Goal: Task Accomplishment & Management: Use online tool/utility

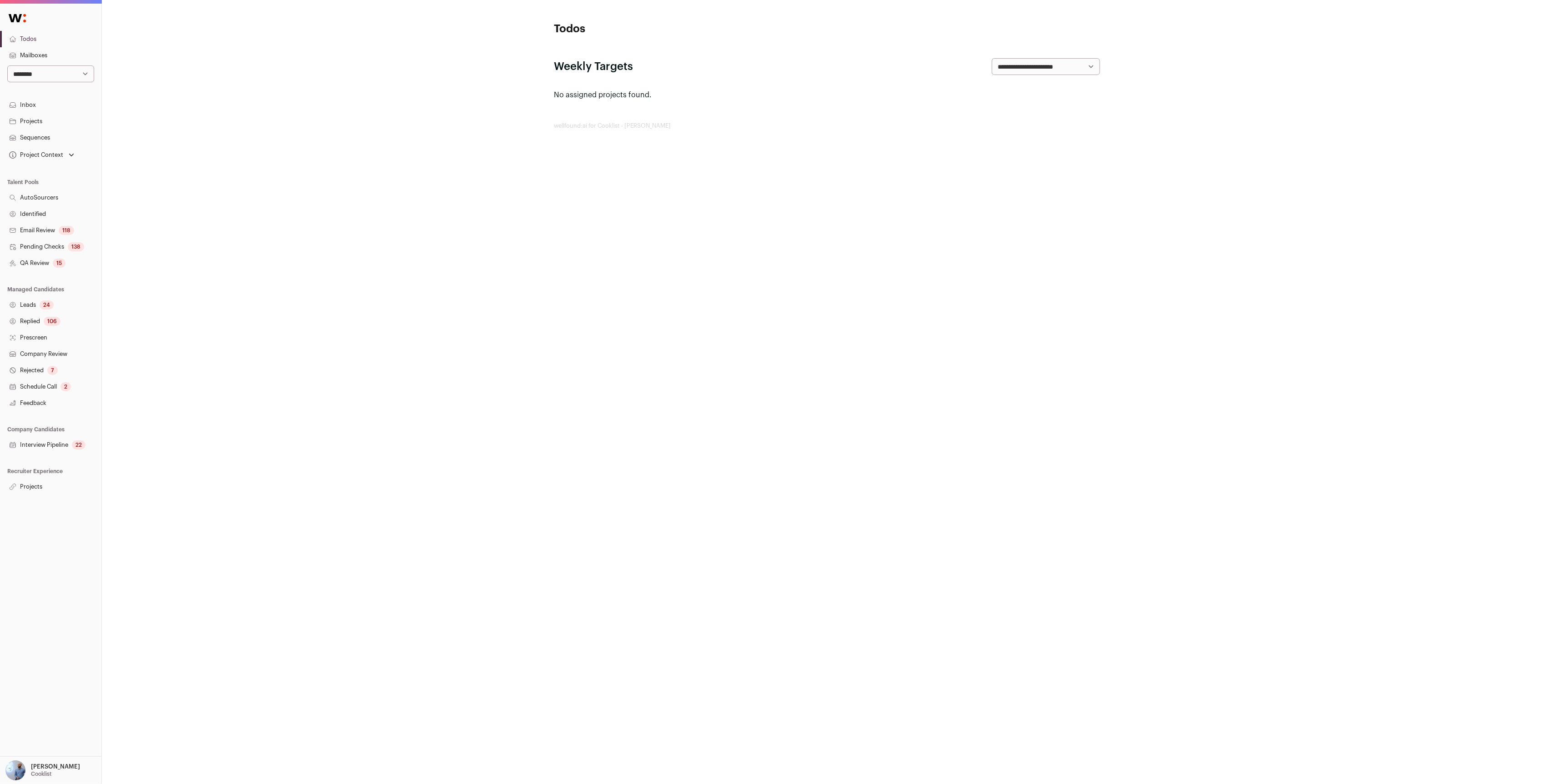
click at [56, 78] on select "**********" at bounding box center [50, 74] width 87 height 17
select select "*"
click at [8, 66] on select "**********" at bounding box center [50, 74] width 87 height 17
click at [23, 479] on link "Projects" at bounding box center [50, 487] width 102 height 17
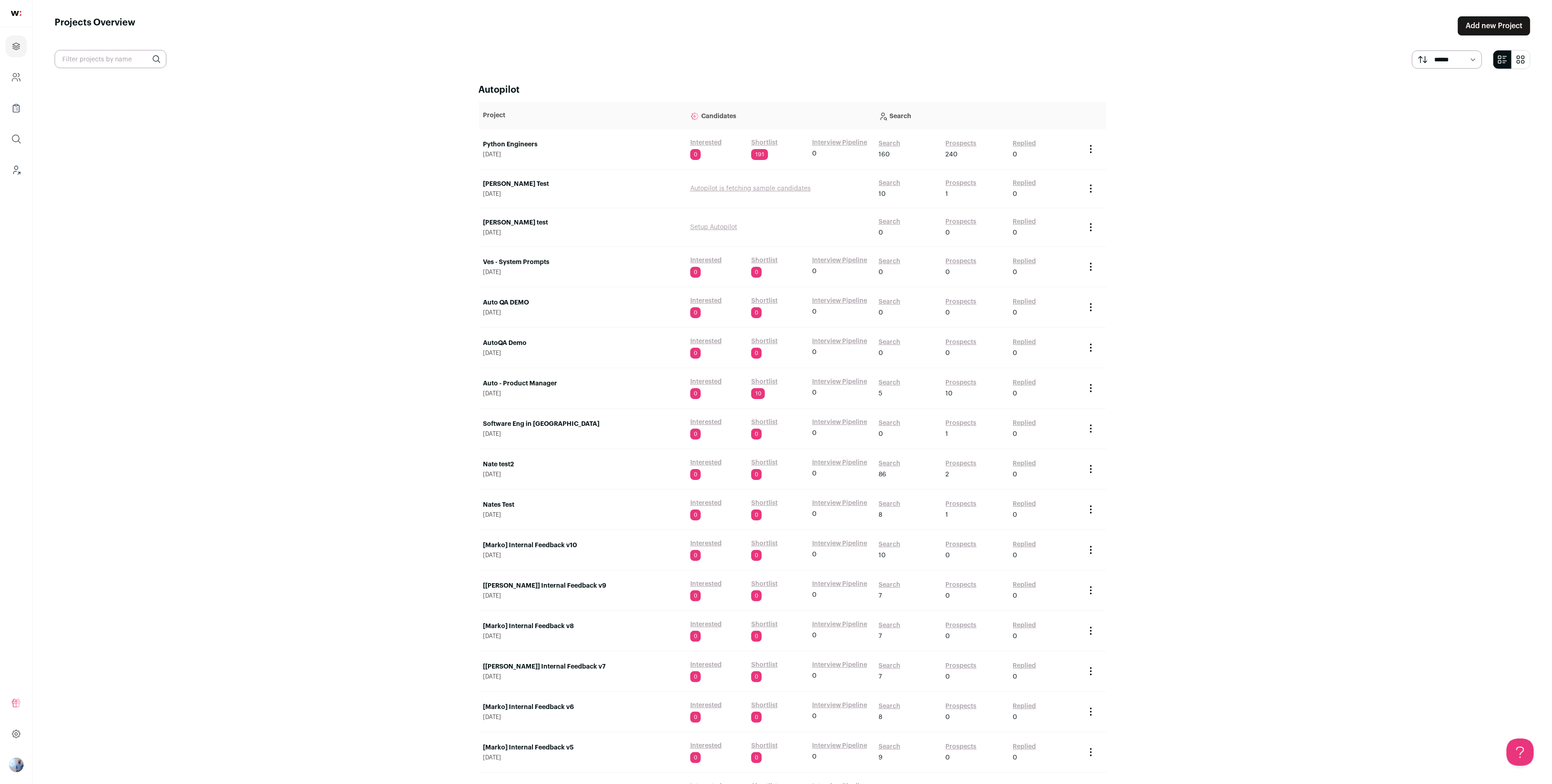
scroll to position [1707, 0]
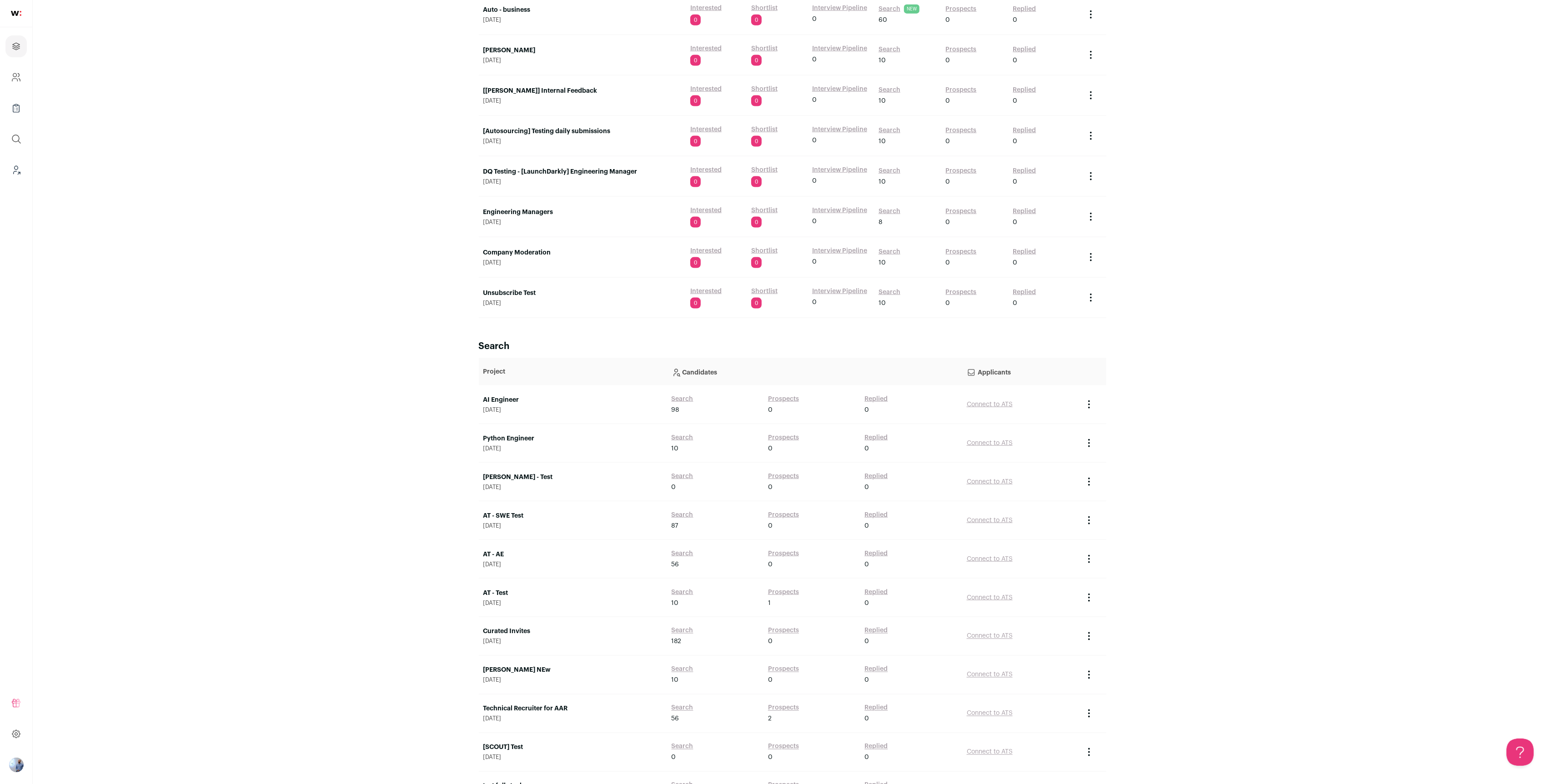
click at [506, 387] on td "AI Engineer September 25, 2025" at bounding box center [573, 404] width 188 height 38
click at [504, 395] on link "AI Engineer" at bounding box center [573, 400] width 179 height 9
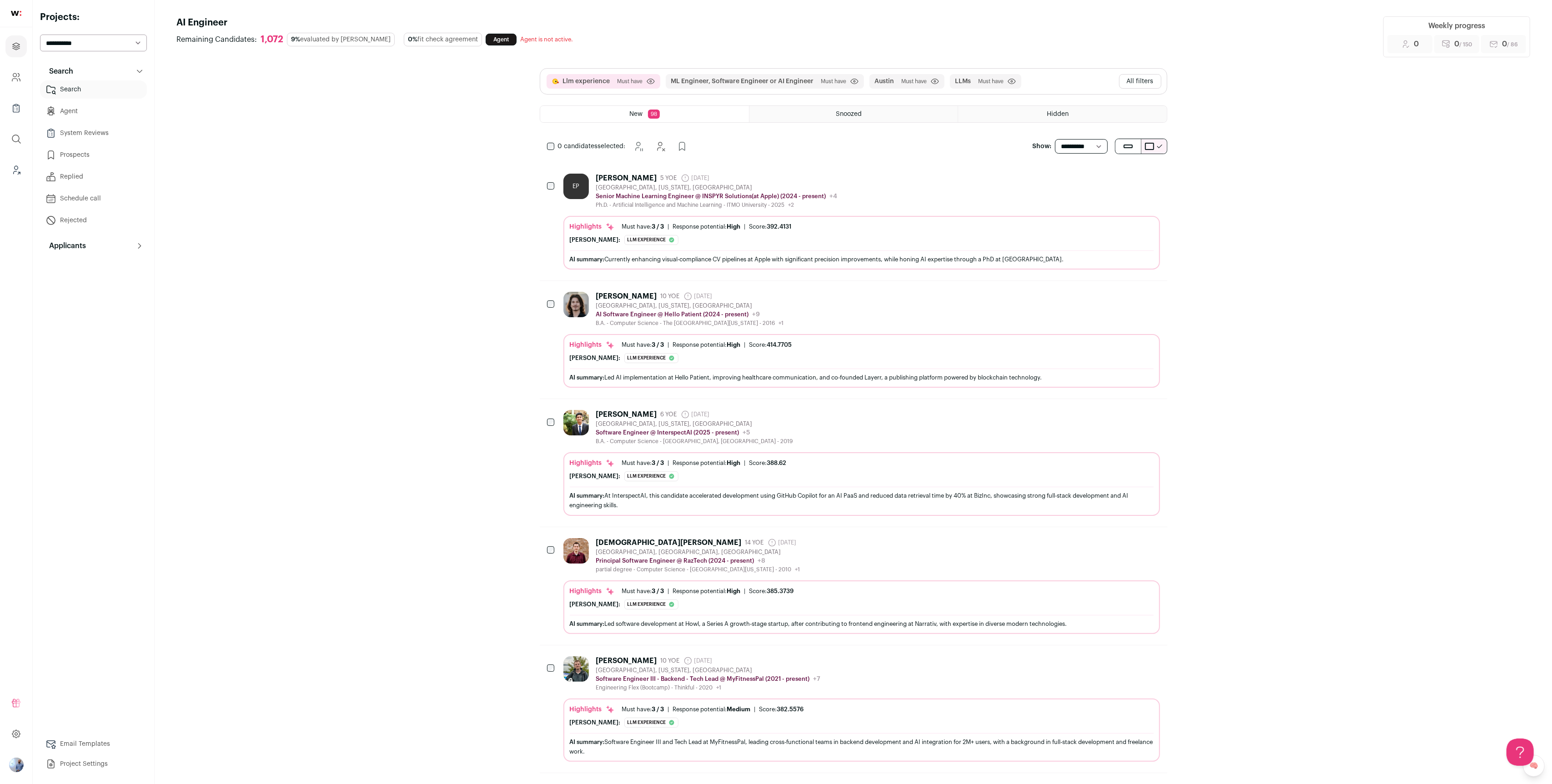
click at [287, 43] on div "9% evaluated by Finch" at bounding box center [341, 39] width 108 height 14
click at [271, 35] on div "1,072" at bounding box center [272, 39] width 23 height 11
click at [1138, 78] on button "All filters" at bounding box center [1141, 81] width 42 height 14
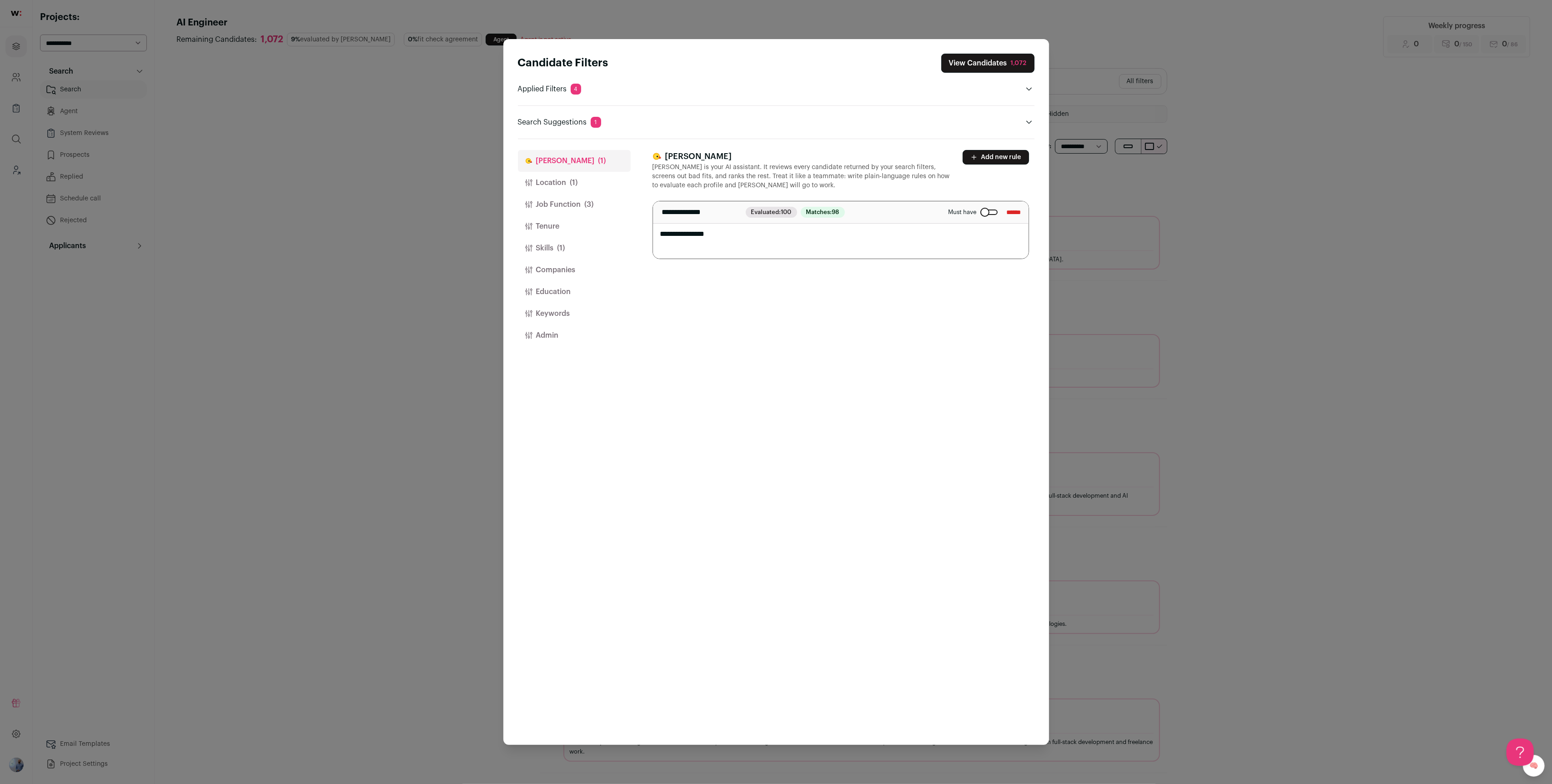
click at [1007, 212] on input "******" at bounding box center [1014, 212] width 14 height 14
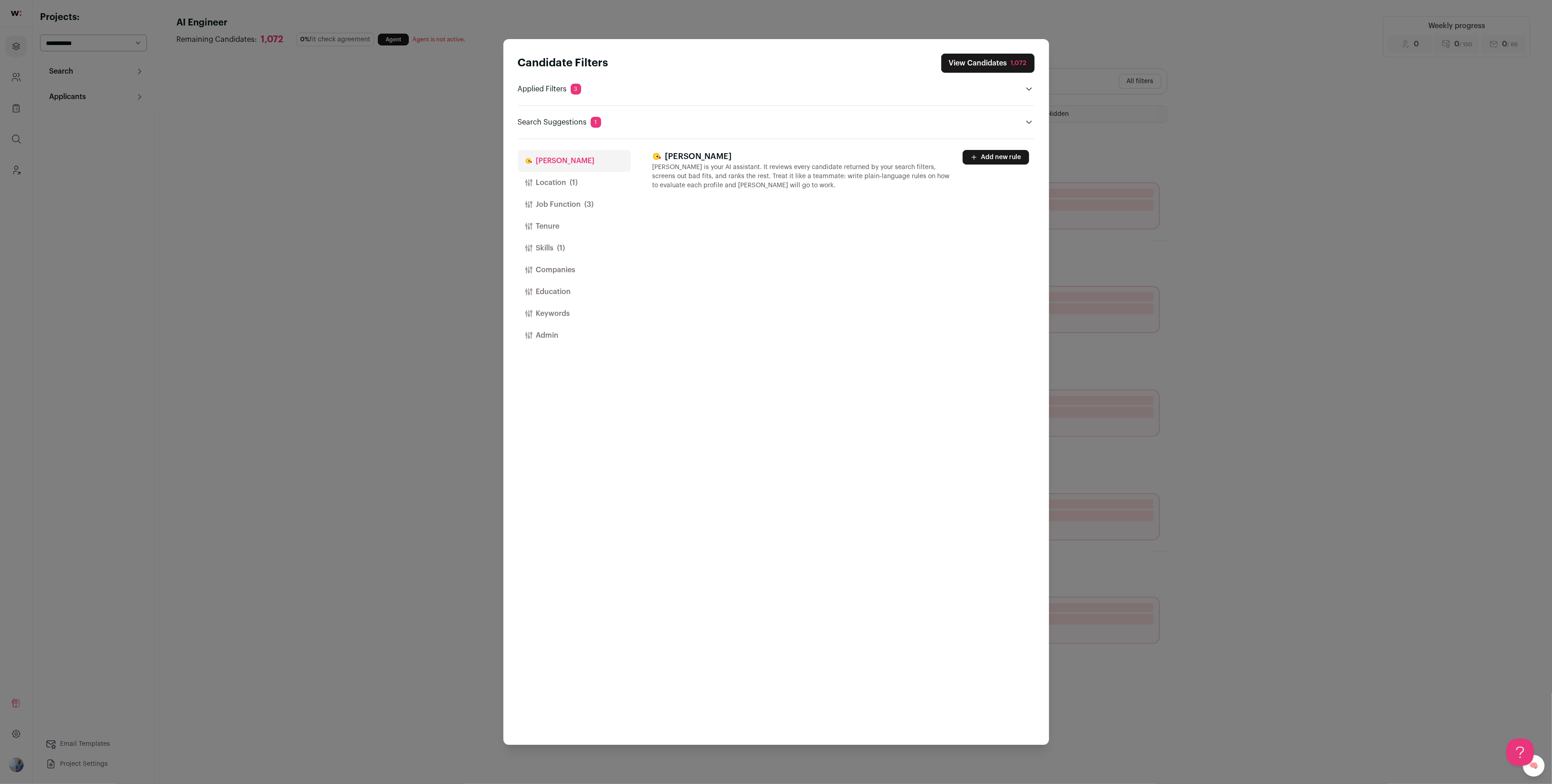
click at [558, 261] on button "Companies" at bounding box center [575, 270] width 113 height 22
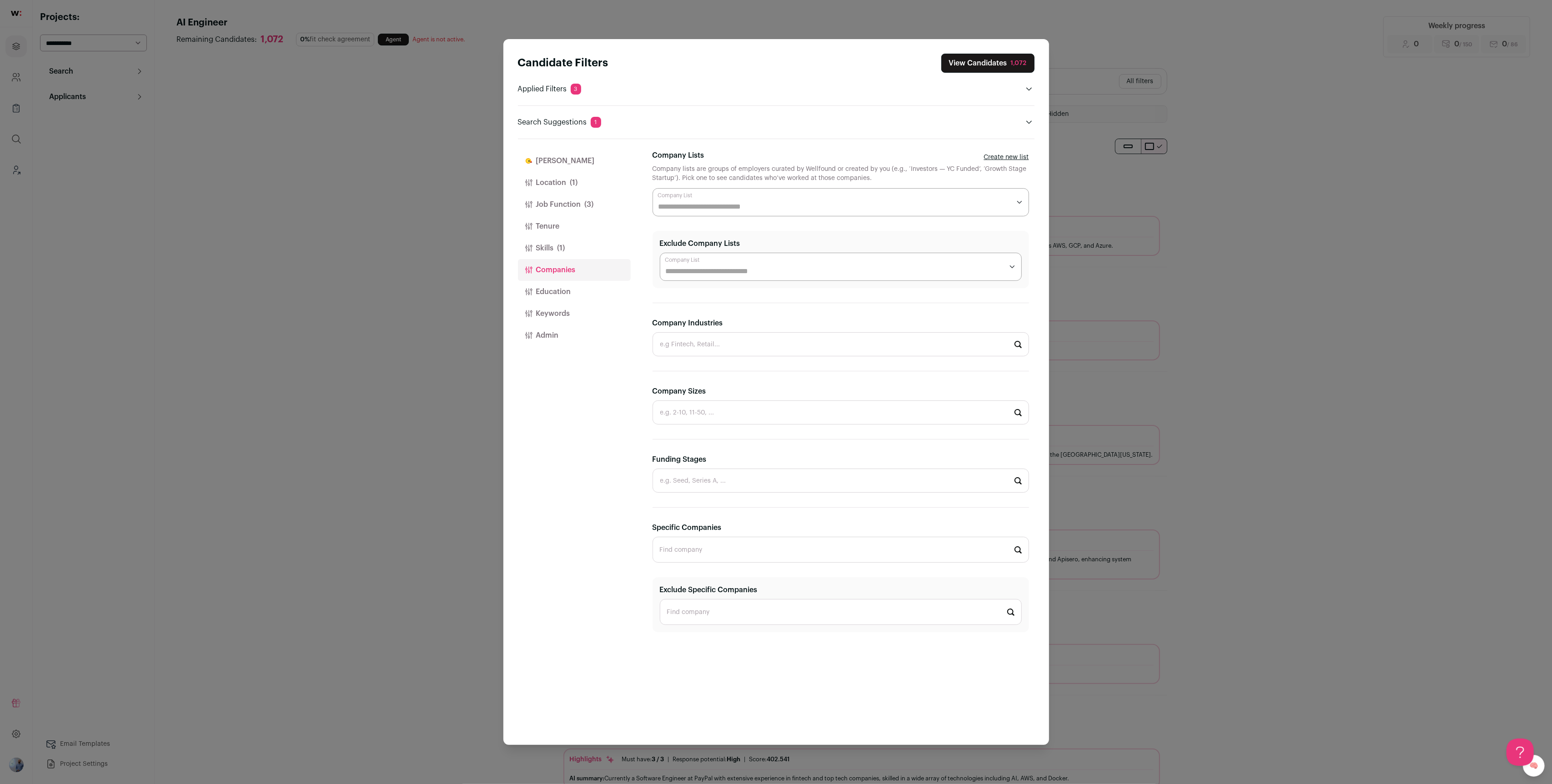
click at [692, 538] on input "Specific Companies" at bounding box center [841, 550] width 377 height 26
click at [721, 596] on div "Lena Health lena.io" at bounding box center [841, 605] width 361 height 17
type input "Lena Health lena.io"
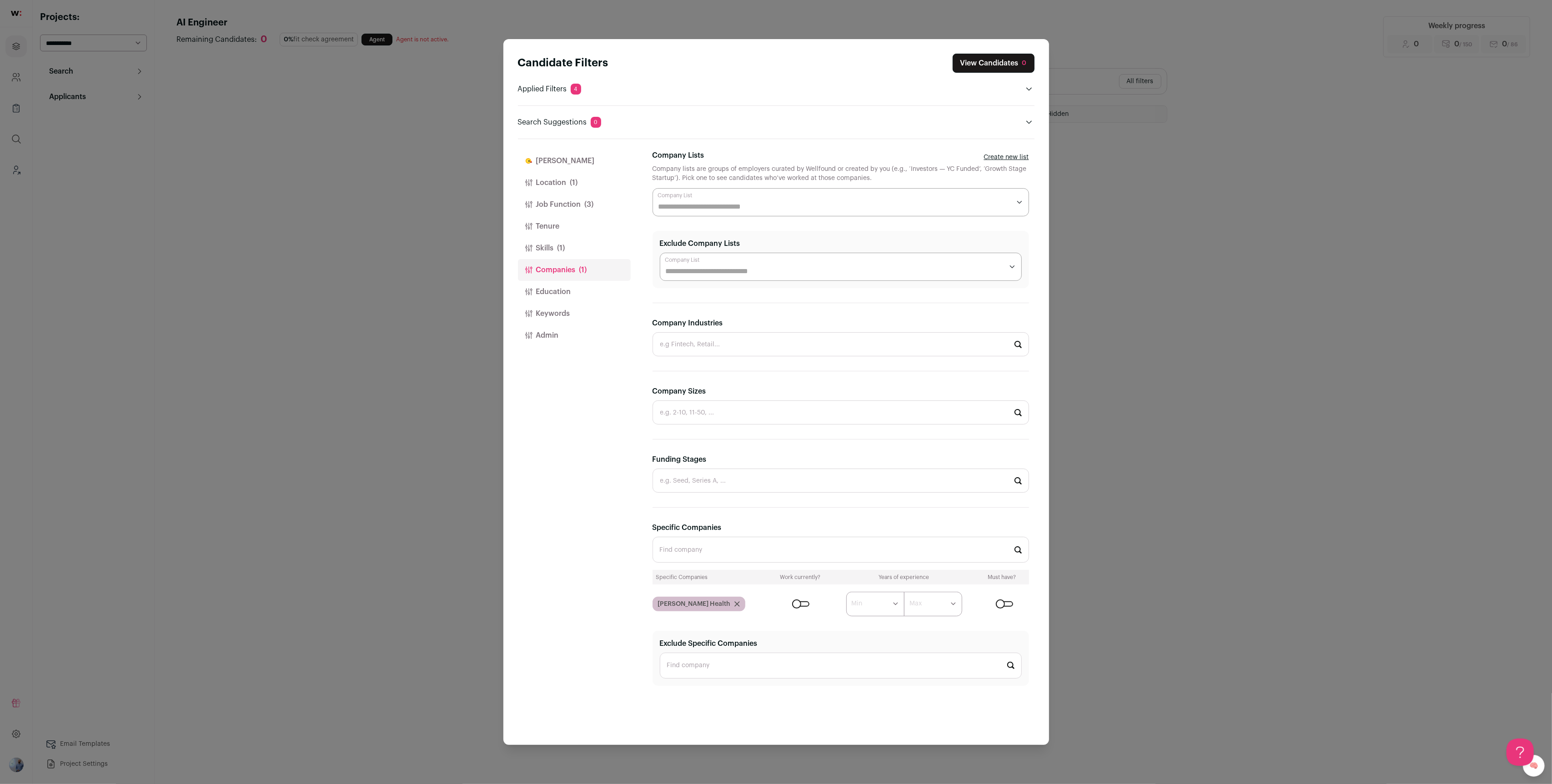
click at [696, 598] on div "Lena Health" at bounding box center [698, 604] width 93 height 14
click at [735, 602] on icon "Close modal via background" at bounding box center [737, 604] width 5 height 5
click at [680, 543] on input "Specific Companies" at bounding box center [841, 550] width 377 height 26
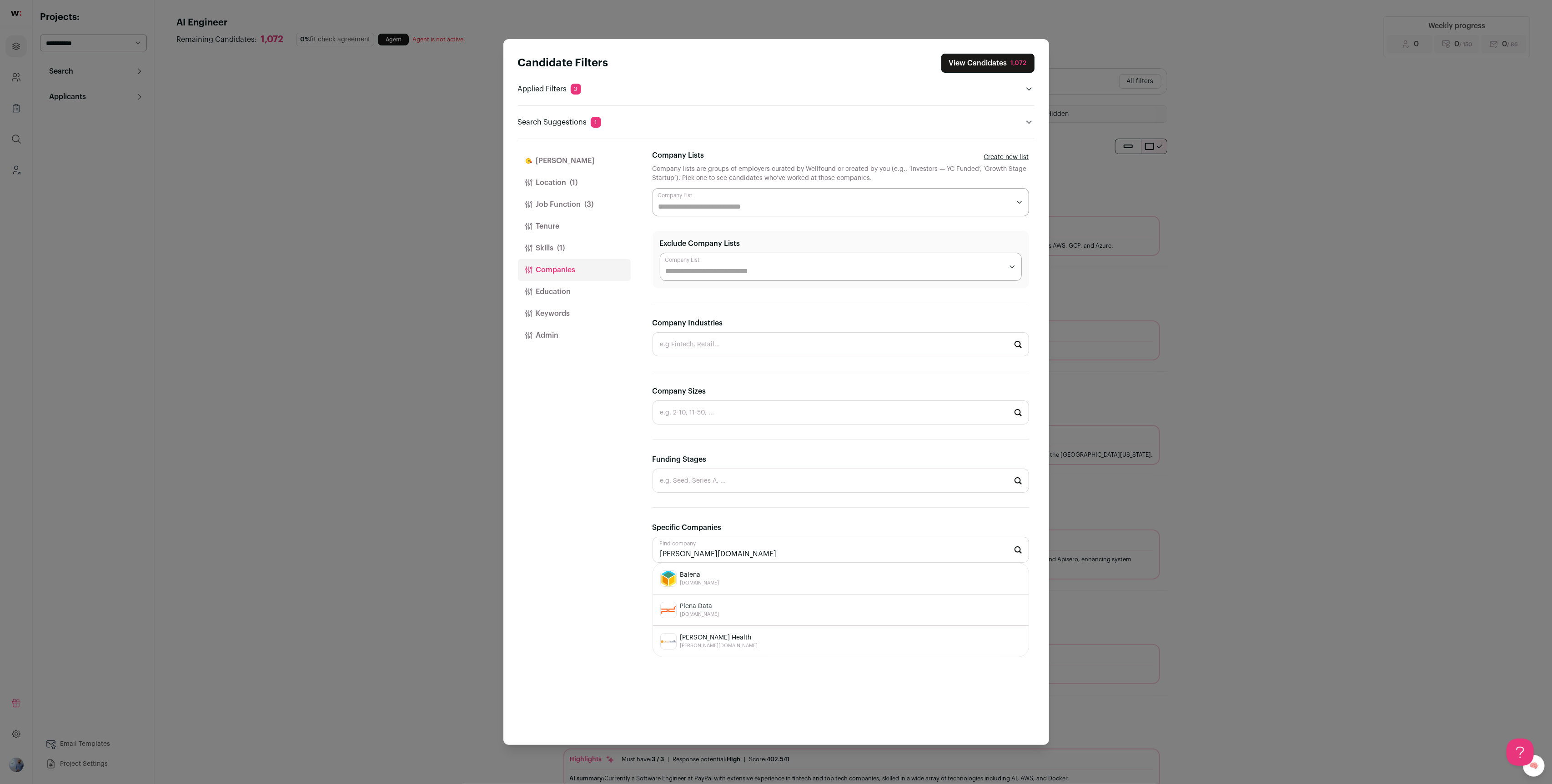
scroll to position [31, 0]
click at [720, 609] on div "Lena Health lena.io" at bounding box center [841, 611] width 361 height 17
type input "Lena Health lena.io"
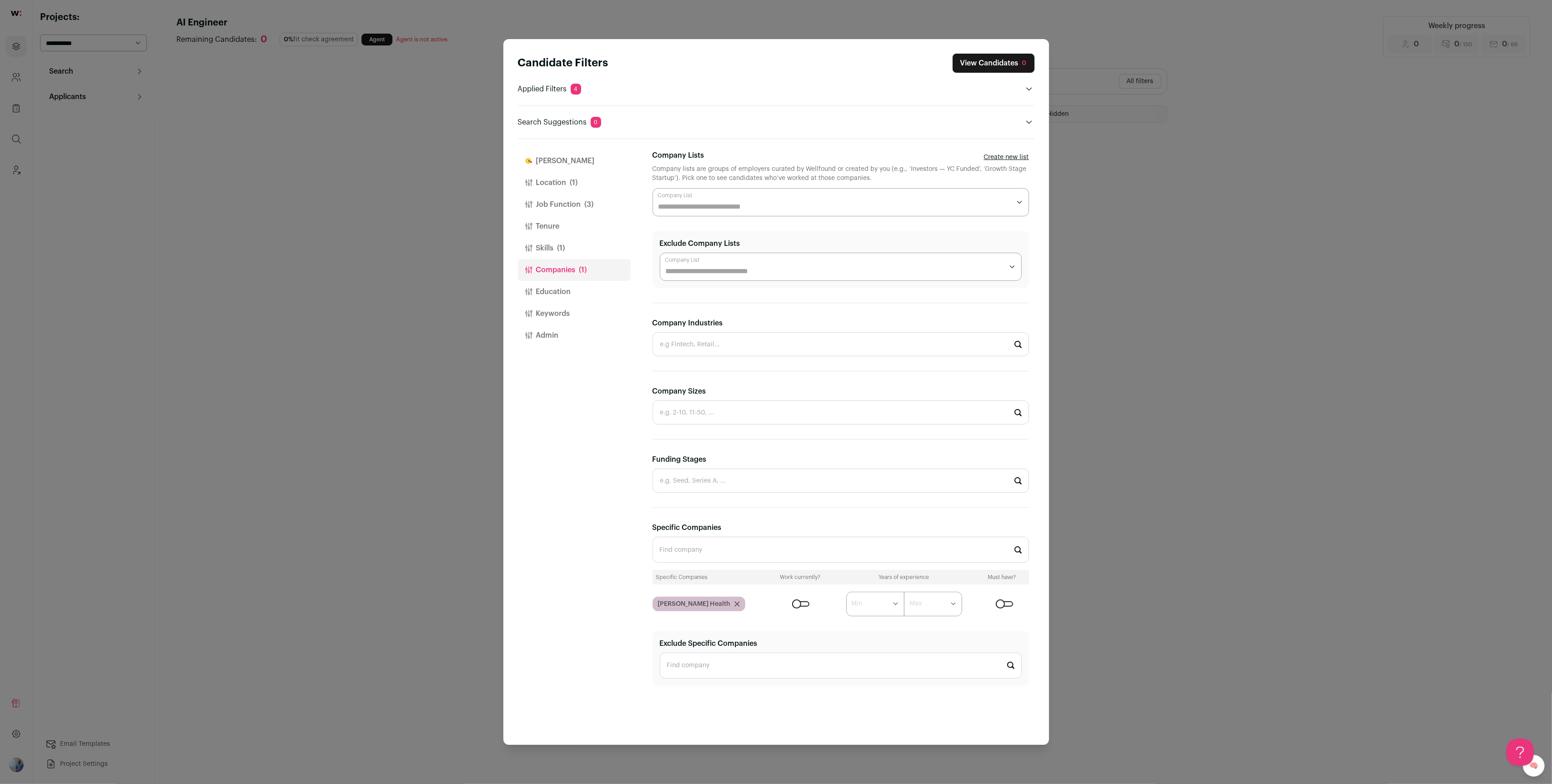
scroll to position [0, 0]
click at [570, 208] on button "Job Function (3)" at bounding box center [575, 204] width 113 height 22
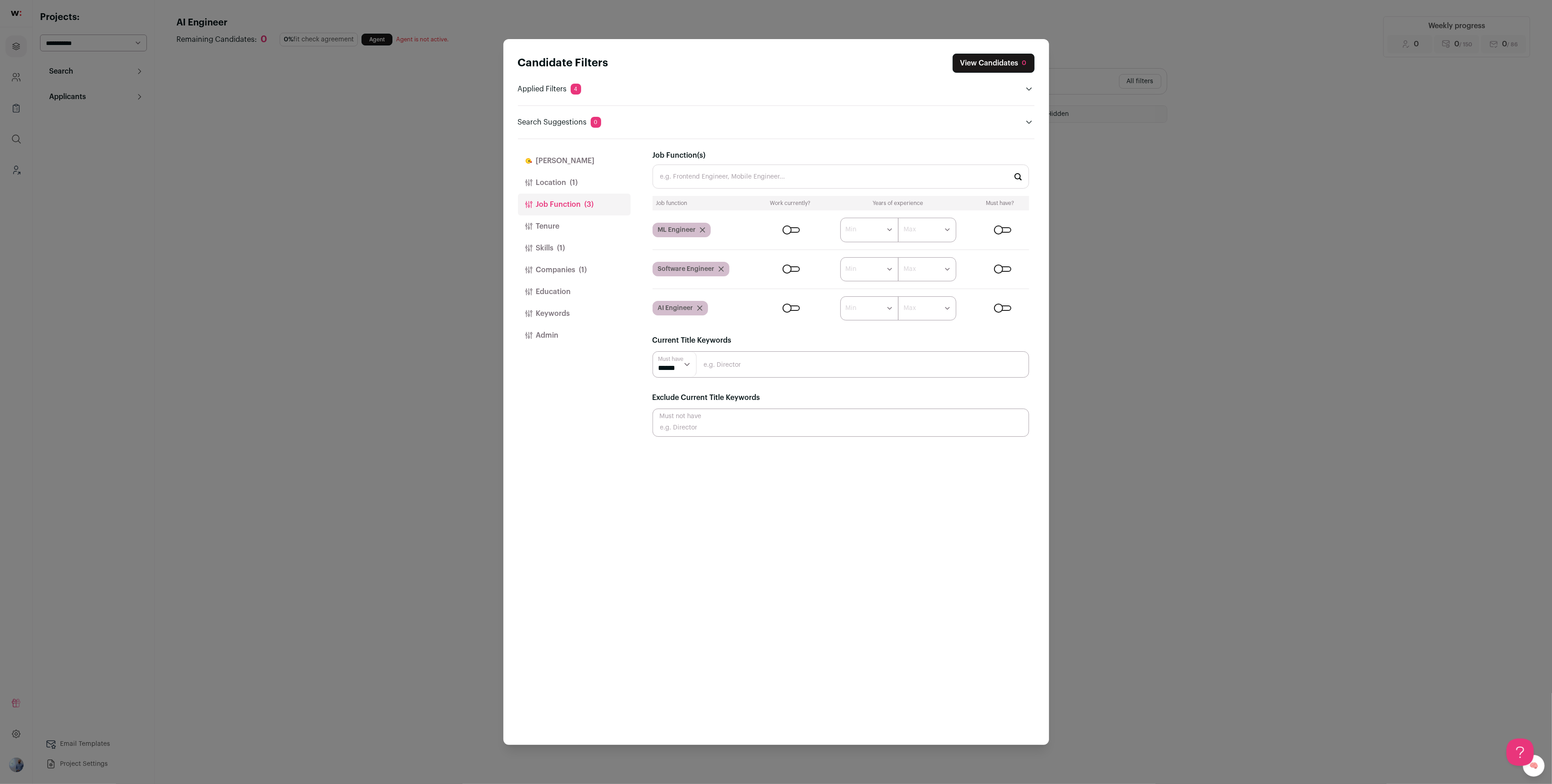
click at [563, 186] on button "Location (1)" at bounding box center [575, 182] width 113 height 22
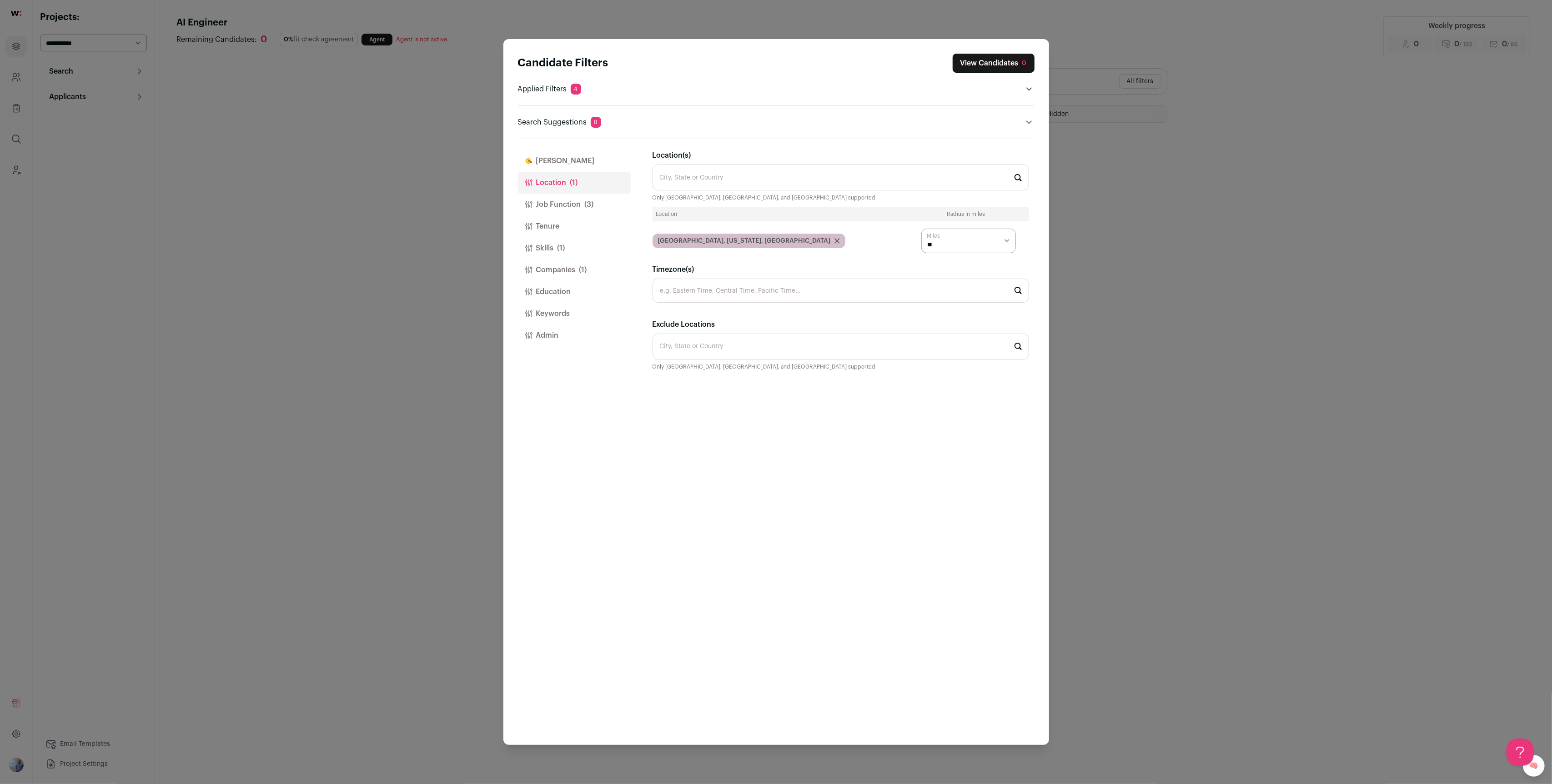
click at [561, 273] on button "Companies (1)" at bounding box center [575, 270] width 113 height 22
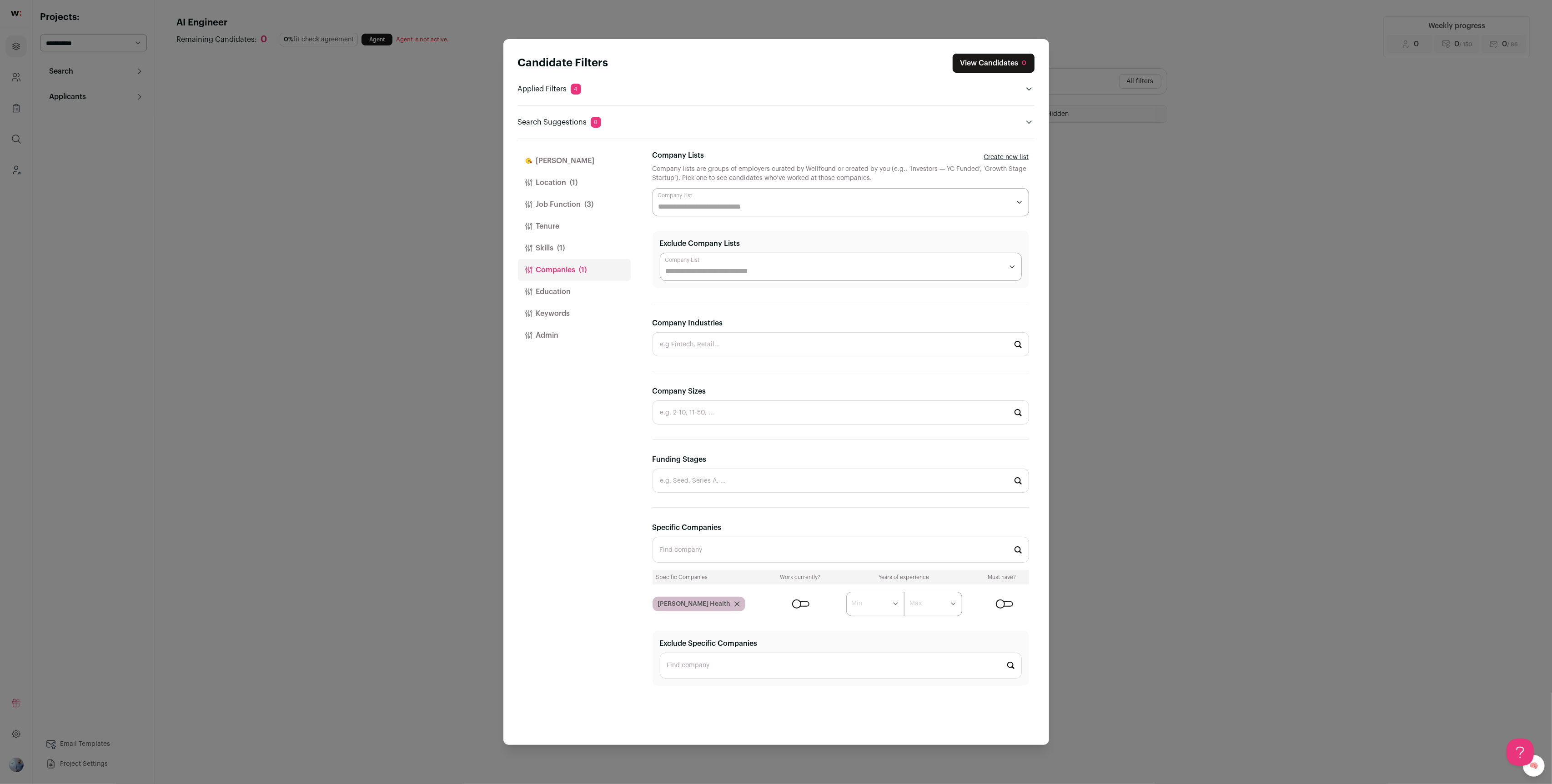
click at [538, 246] on button "Skills (1)" at bounding box center [575, 248] width 113 height 22
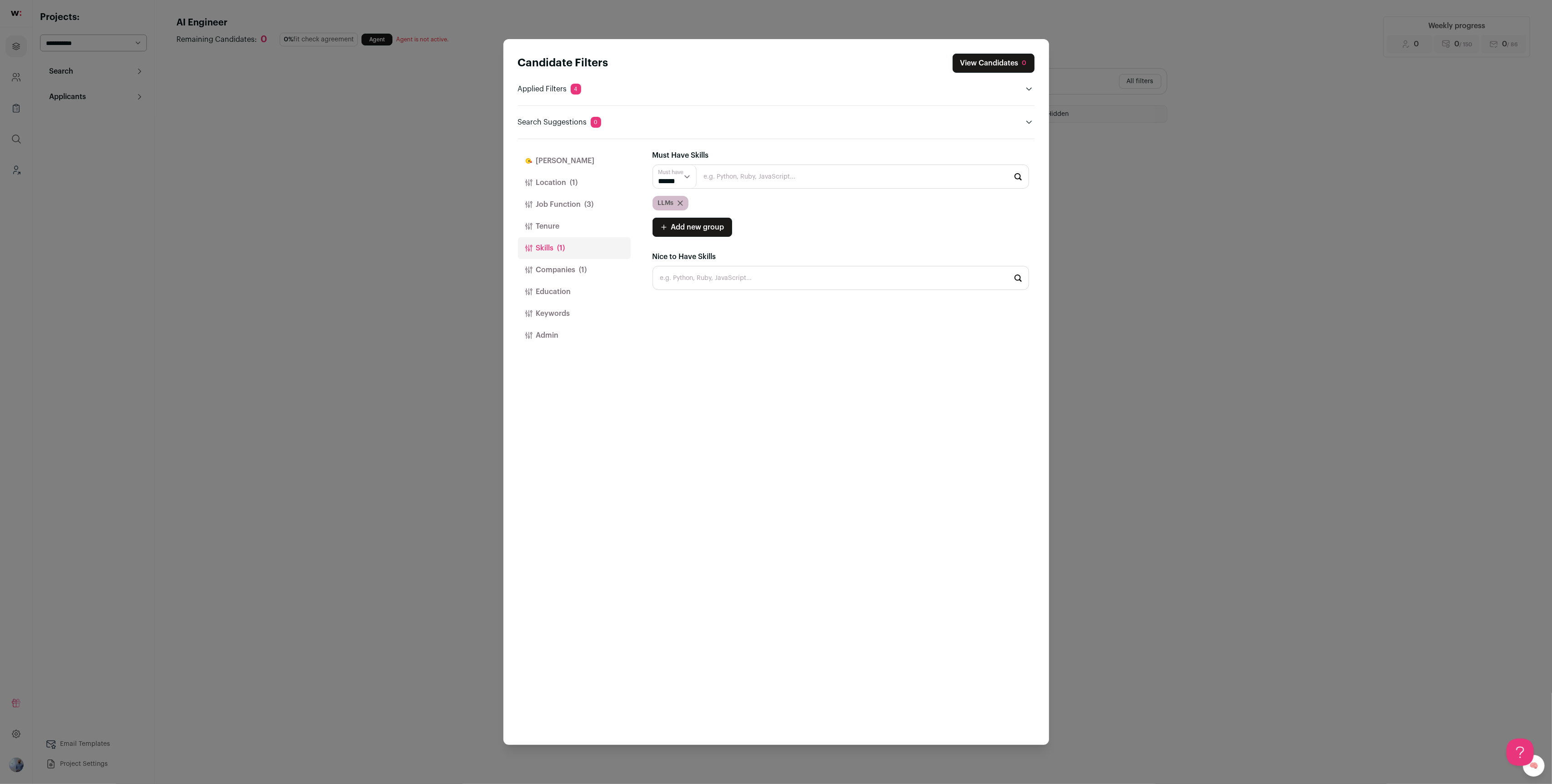
click at [679, 201] on icon "Close modal via background" at bounding box center [680, 203] width 5 height 5
click at [551, 182] on button "Location (1)" at bounding box center [575, 182] width 113 height 22
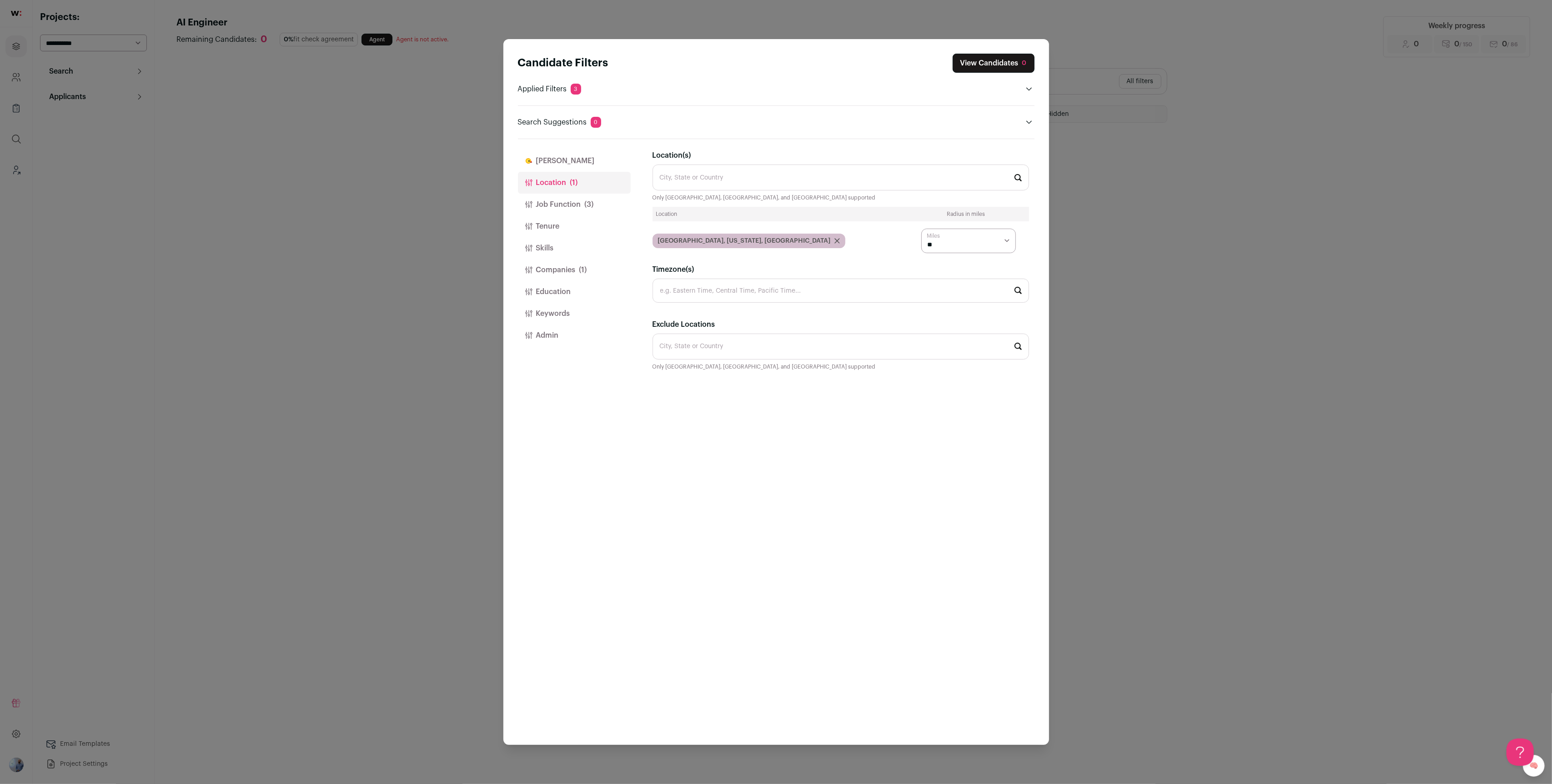
click at [953, 239] on select "* ** ** **" at bounding box center [969, 241] width 95 height 24
select select "****"
click at [921, 229] on select "* ** ** **" at bounding box center [969, 241] width 95 height 24
click at [835, 240] on icon "Close modal via background" at bounding box center [837, 241] width 5 height 5
click at [570, 197] on button "Job Function (3)" at bounding box center [575, 204] width 113 height 22
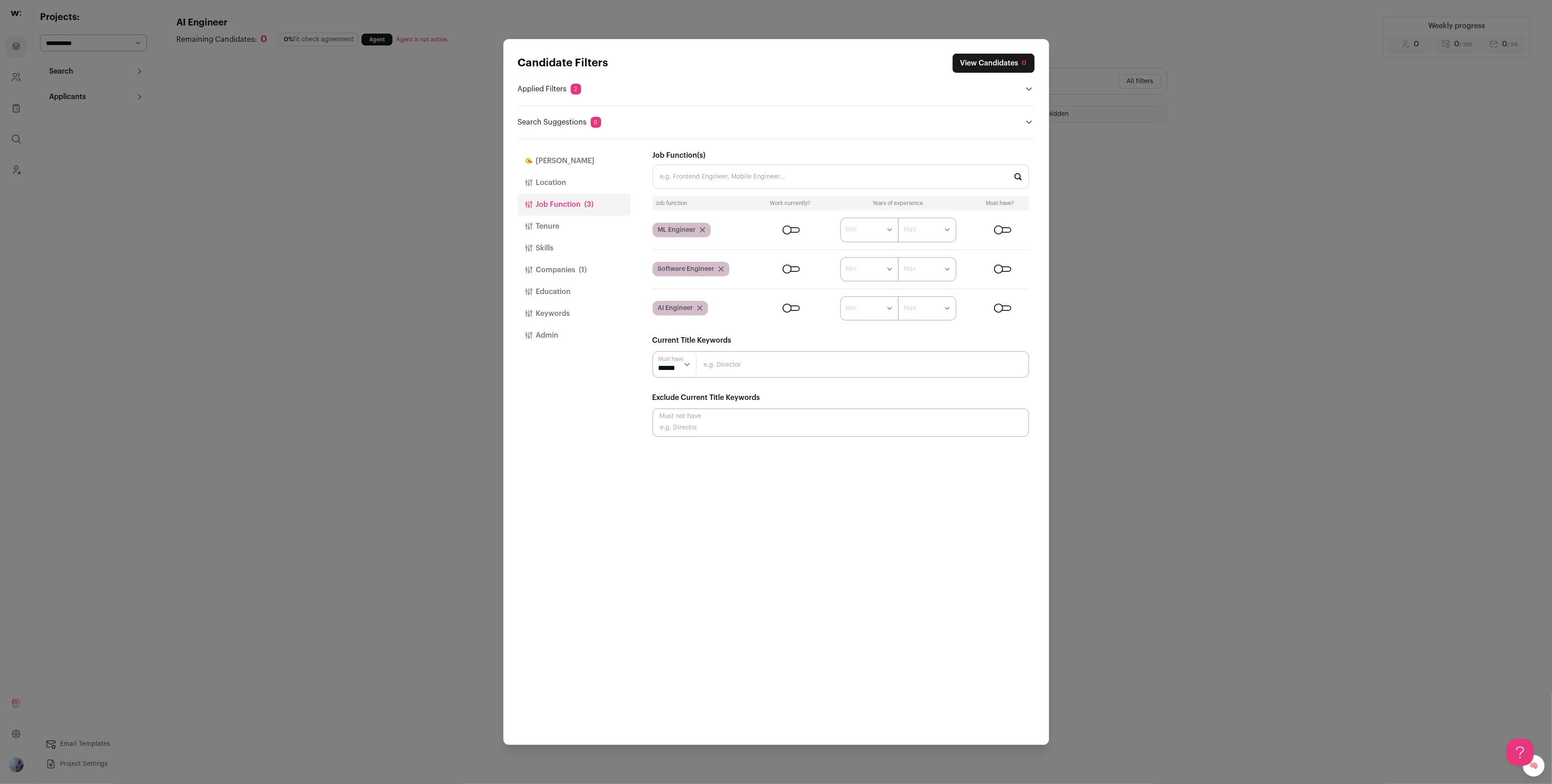
click at [788, 231] on div "Close modal via background" at bounding box center [791, 230] width 17 height 5
click at [789, 268] on div "Close modal via background" at bounding box center [791, 269] width 17 height 5
click at [791, 301] on form "****** ******* ******* ******* ******* ******* ******* ******* ******* ********…" at bounding box center [894, 309] width 270 height 24
click at [787, 313] on form "****** ******* ******* ******* ******* ******* ******* ******* ******* ********…" at bounding box center [894, 309] width 270 height 24
click at [790, 310] on form "****** ******* ******* ******* ******* ******* ******* ******* ******* ********…" at bounding box center [894, 309] width 270 height 24
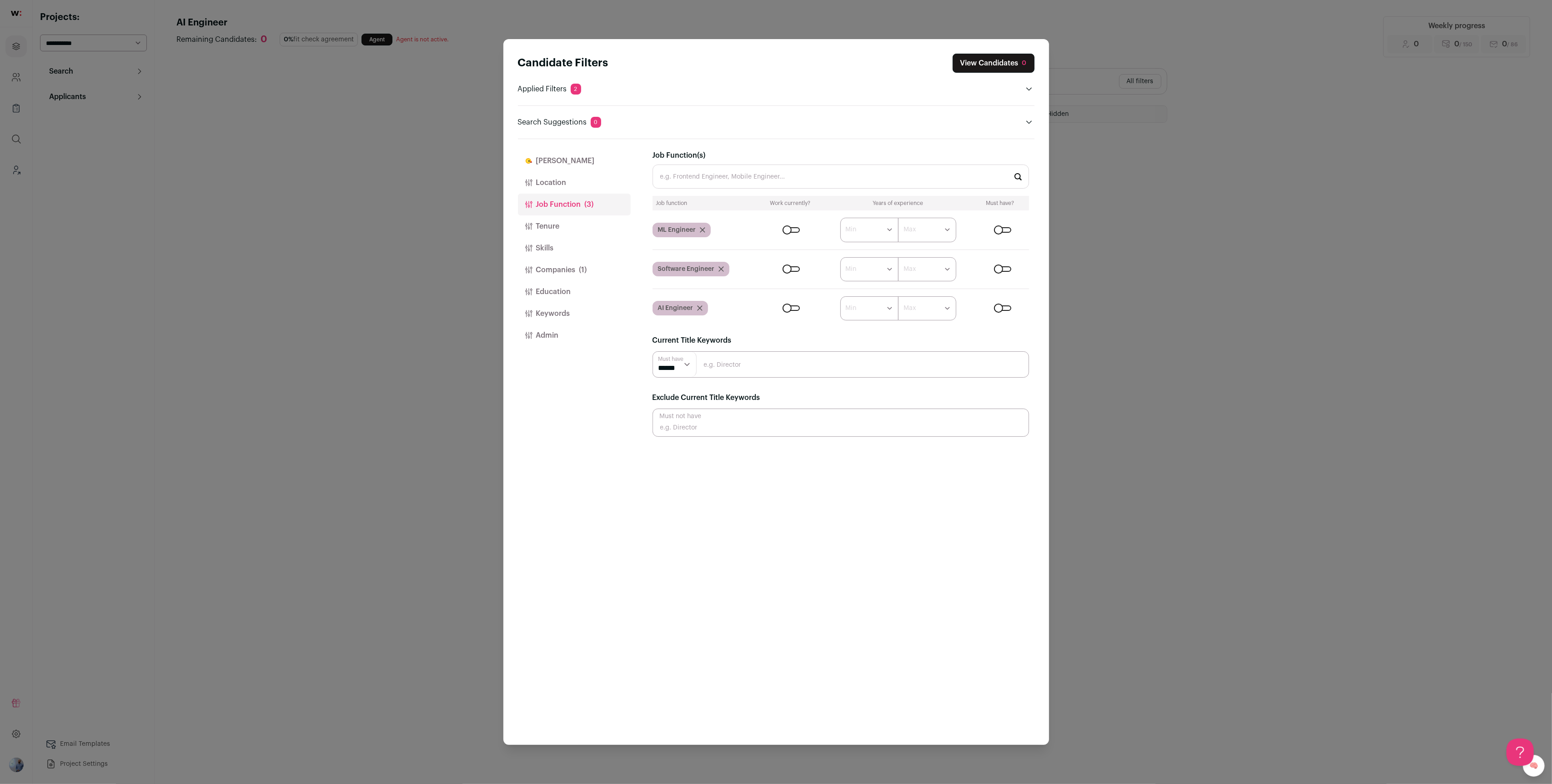
click at [797, 304] on form "****** ******* ******* ******* ******* ******* ******* ******* ******* ********…" at bounding box center [894, 309] width 270 height 24
click at [793, 306] on div "Close modal via background" at bounding box center [791, 308] width 17 height 5
click at [548, 266] on button "Companies (1)" at bounding box center [575, 270] width 113 height 22
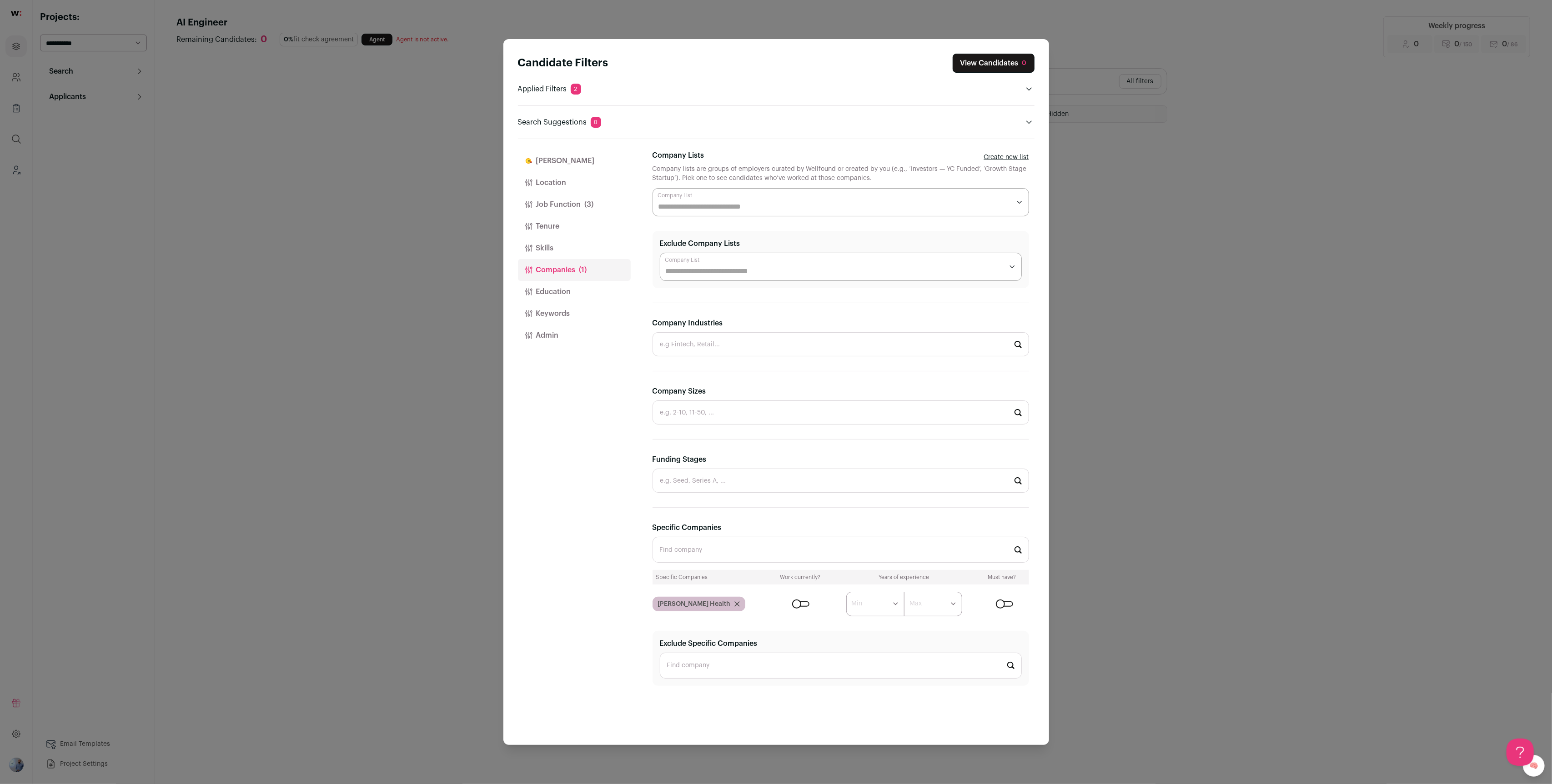
click at [579, 205] on button "Job Function (3)" at bounding box center [575, 204] width 113 height 22
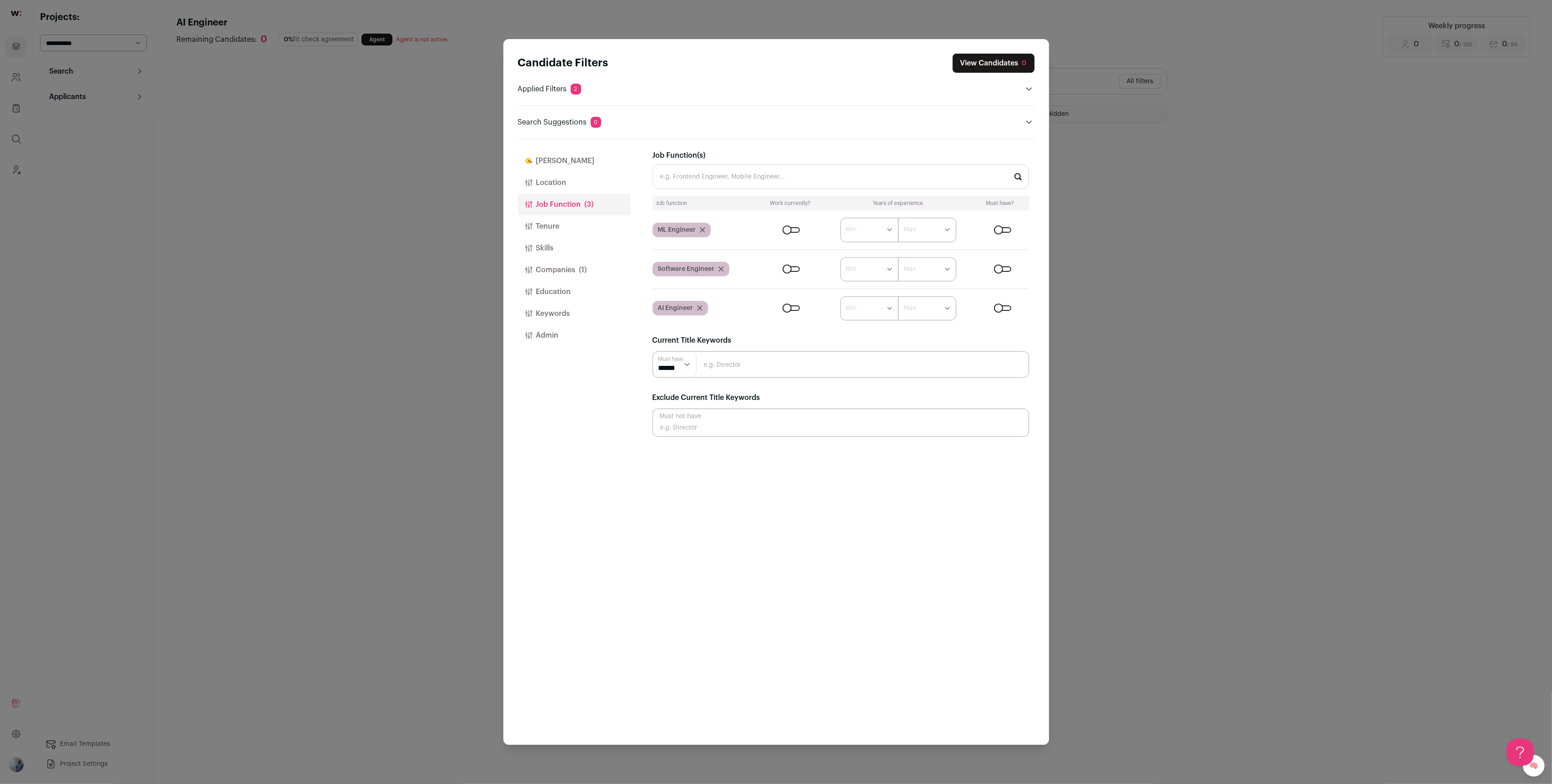
click at [692, 93] on header "Applied Filters 2" at bounding box center [777, 89] width 517 height 11
click at [1022, 84] on header "Applied Filters 2" at bounding box center [777, 89] width 517 height 11
click at [1027, 87] on icon "Open applied filters" at bounding box center [1029, 89] width 8 height 8
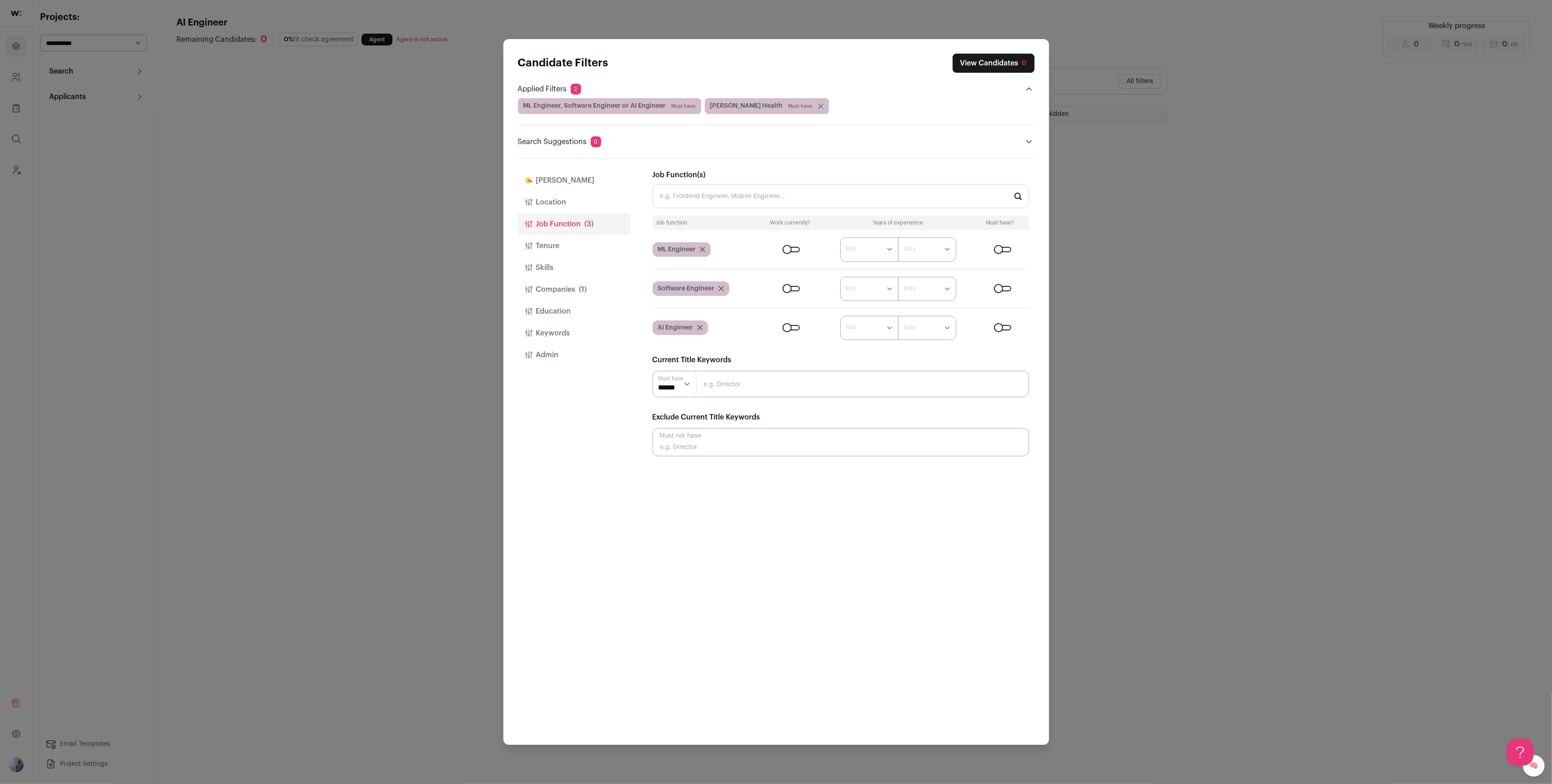
click at [995, 244] on form "****** ******* ******* ******* ******* ******* ******* ******* ******* ********…" at bounding box center [894, 249] width 270 height 24
click at [995, 247] on div "Close modal via background" at bounding box center [1003, 249] width 17 height 5
click at [995, 286] on div "Close modal via background" at bounding box center [1003, 288] width 17 height 5
click at [999, 325] on div "Close modal via background" at bounding box center [1003, 328] width 17 height 5
click at [1006, 54] on button "View Candidates 9" at bounding box center [994, 63] width 81 height 19
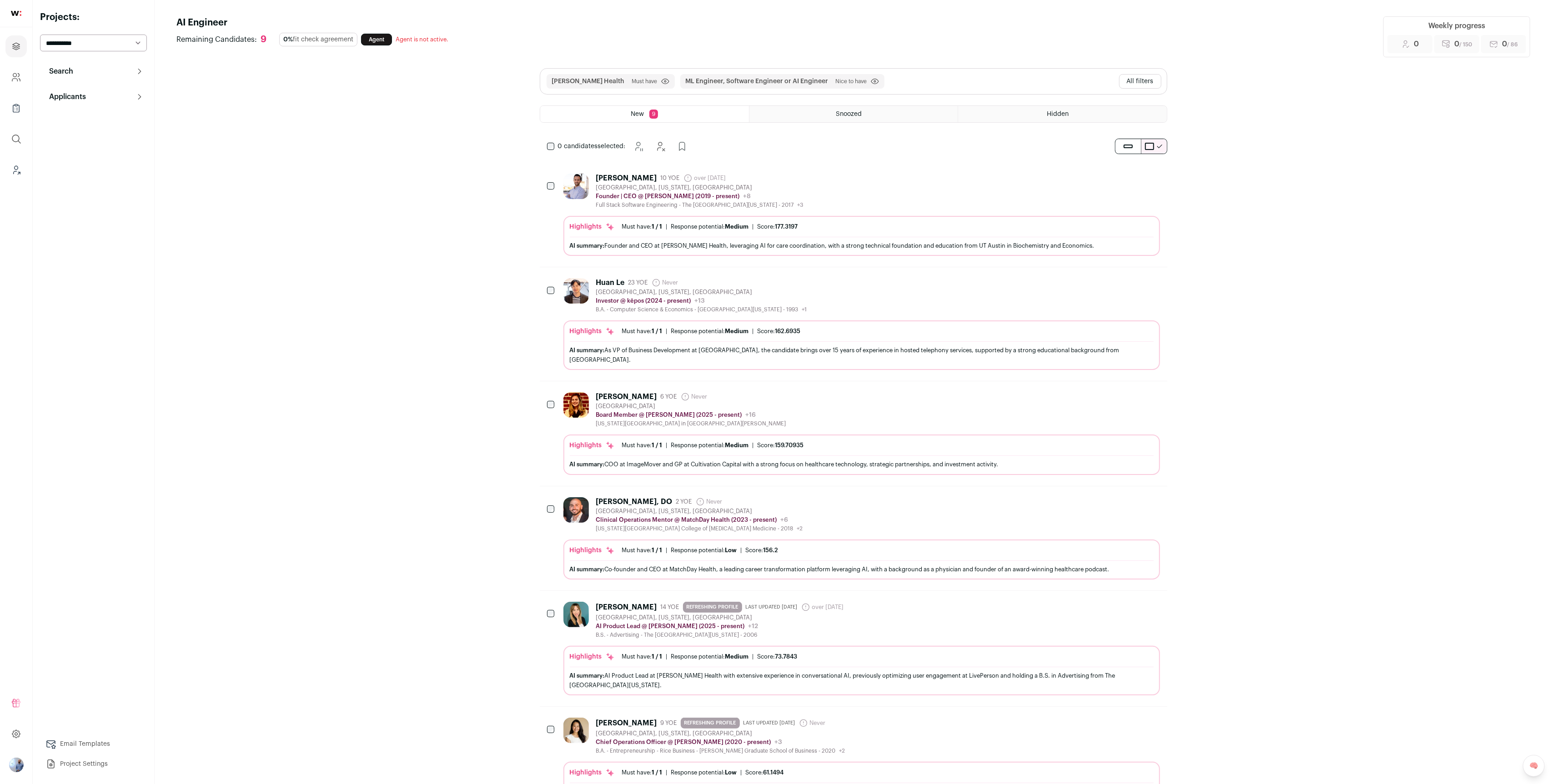
click at [1148, 79] on button "All filters" at bounding box center [1141, 81] width 42 height 14
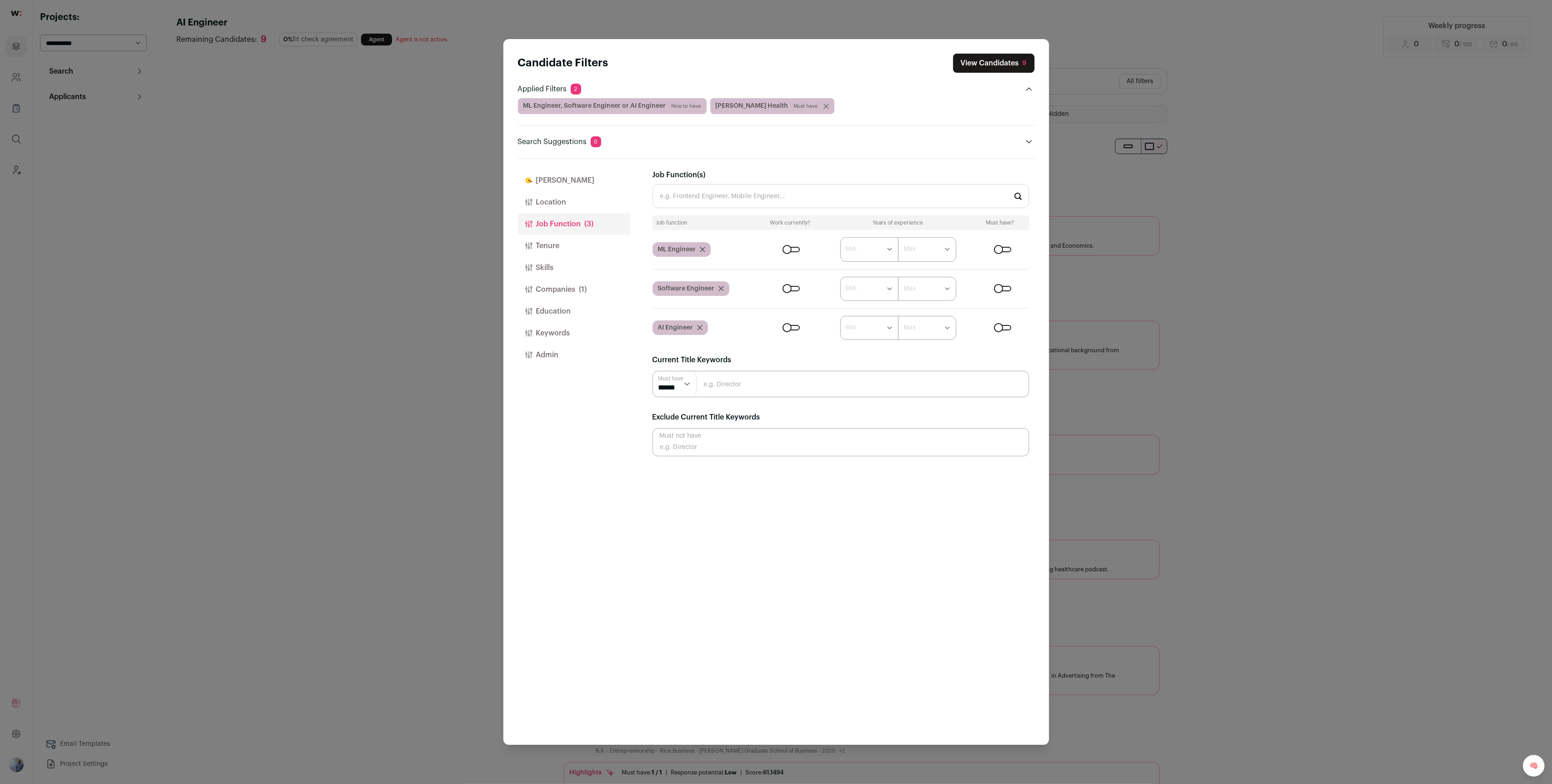
click at [555, 187] on button "[PERSON_NAME]" at bounding box center [575, 180] width 113 height 22
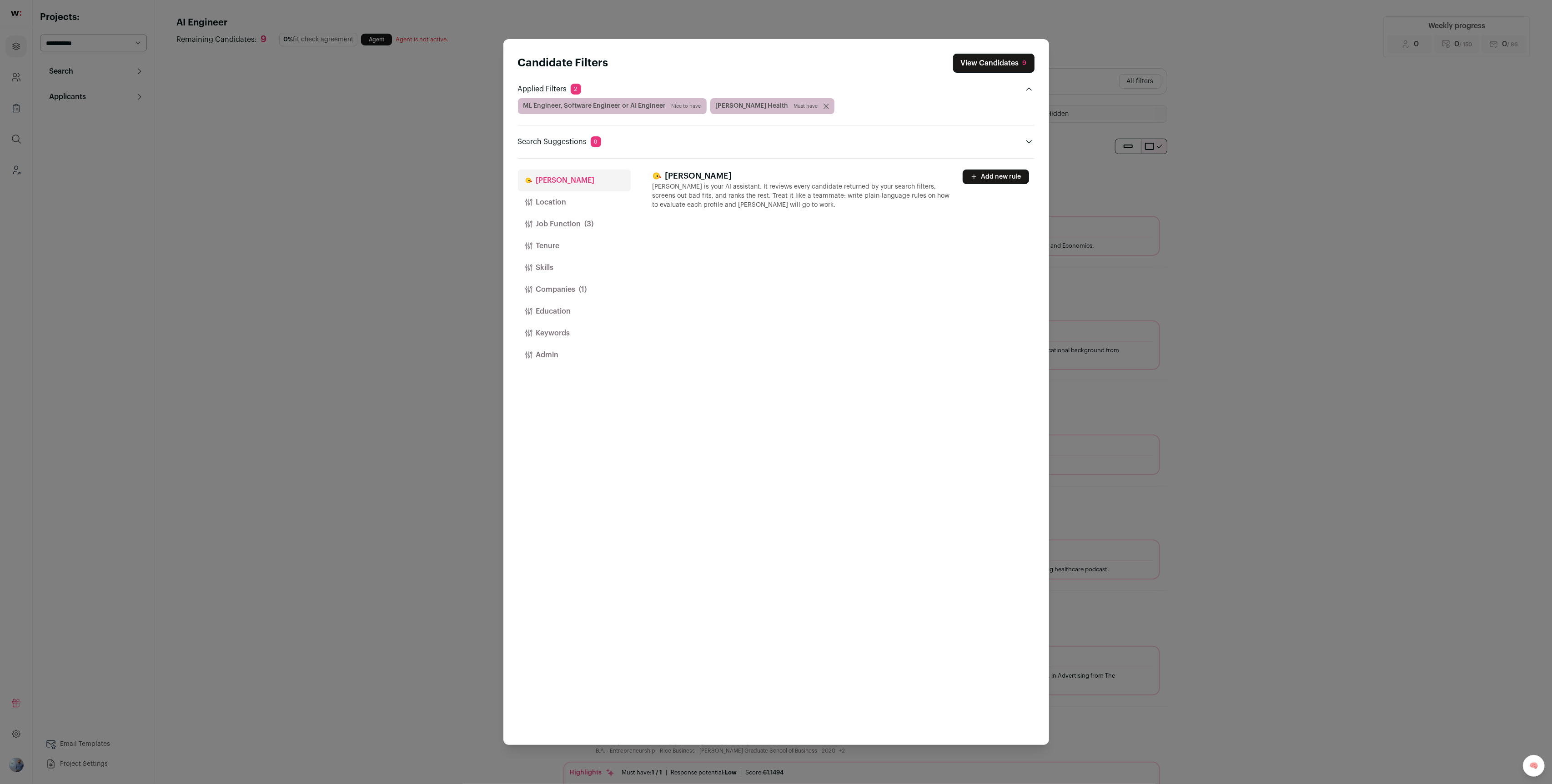
click at [993, 166] on div "Finch Finch is your AI assistant. It reviews every candidate returned by your s…" at bounding box center [843, 452] width 382 height 587
click at [977, 181] on button "Add new rule" at bounding box center [996, 176] width 66 height 14
click at [760, 266] on textarea "Close modal via background" at bounding box center [841, 249] width 376 height 57
type textarea "*"
type textarea "*********"
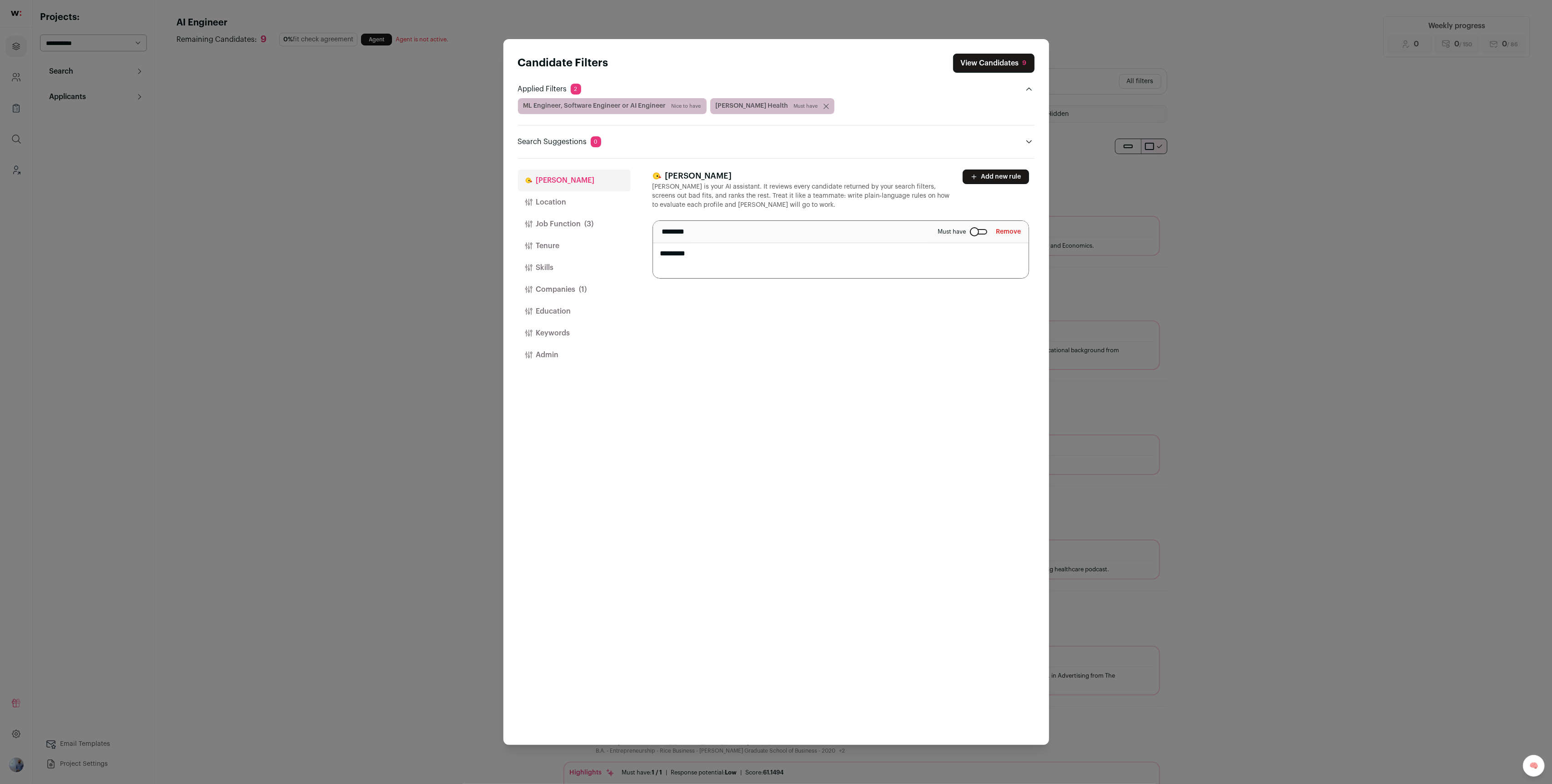
click at [958, 138] on header "Search Suggestions 0" at bounding box center [777, 142] width 517 height 11
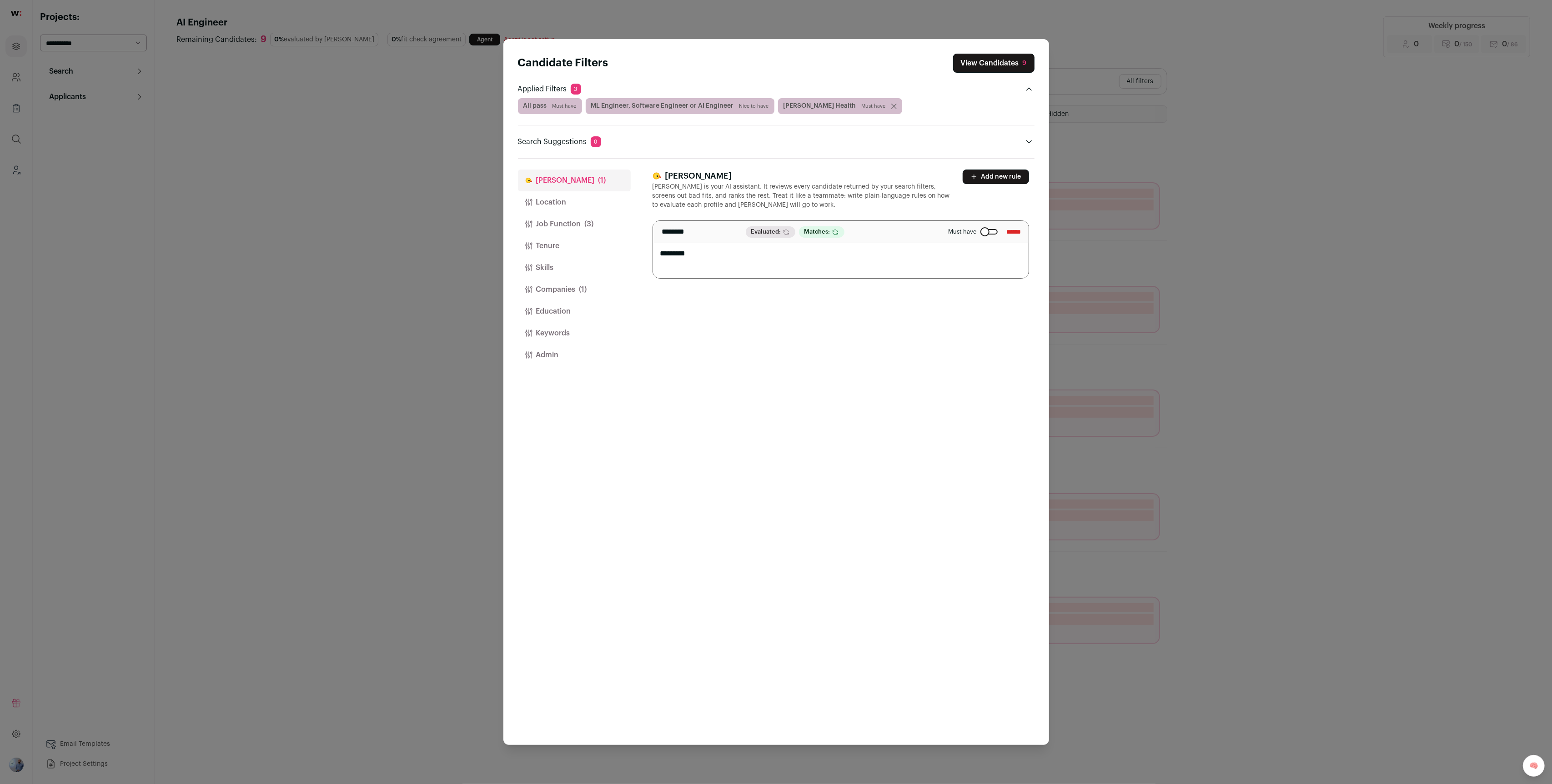
click at [983, 69] on button "View Candidates 9" at bounding box center [994, 63] width 81 height 19
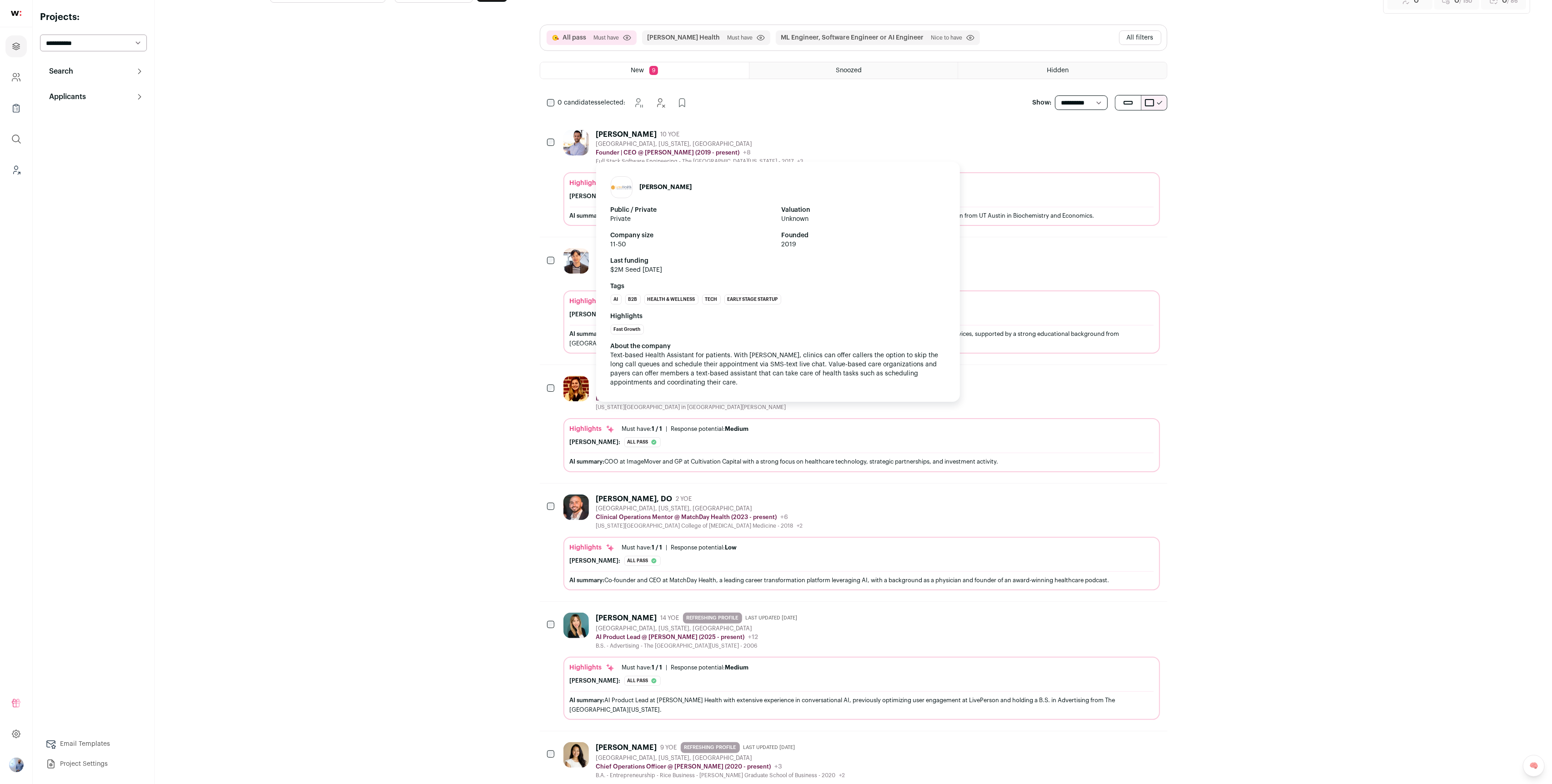
scroll to position [35, 0]
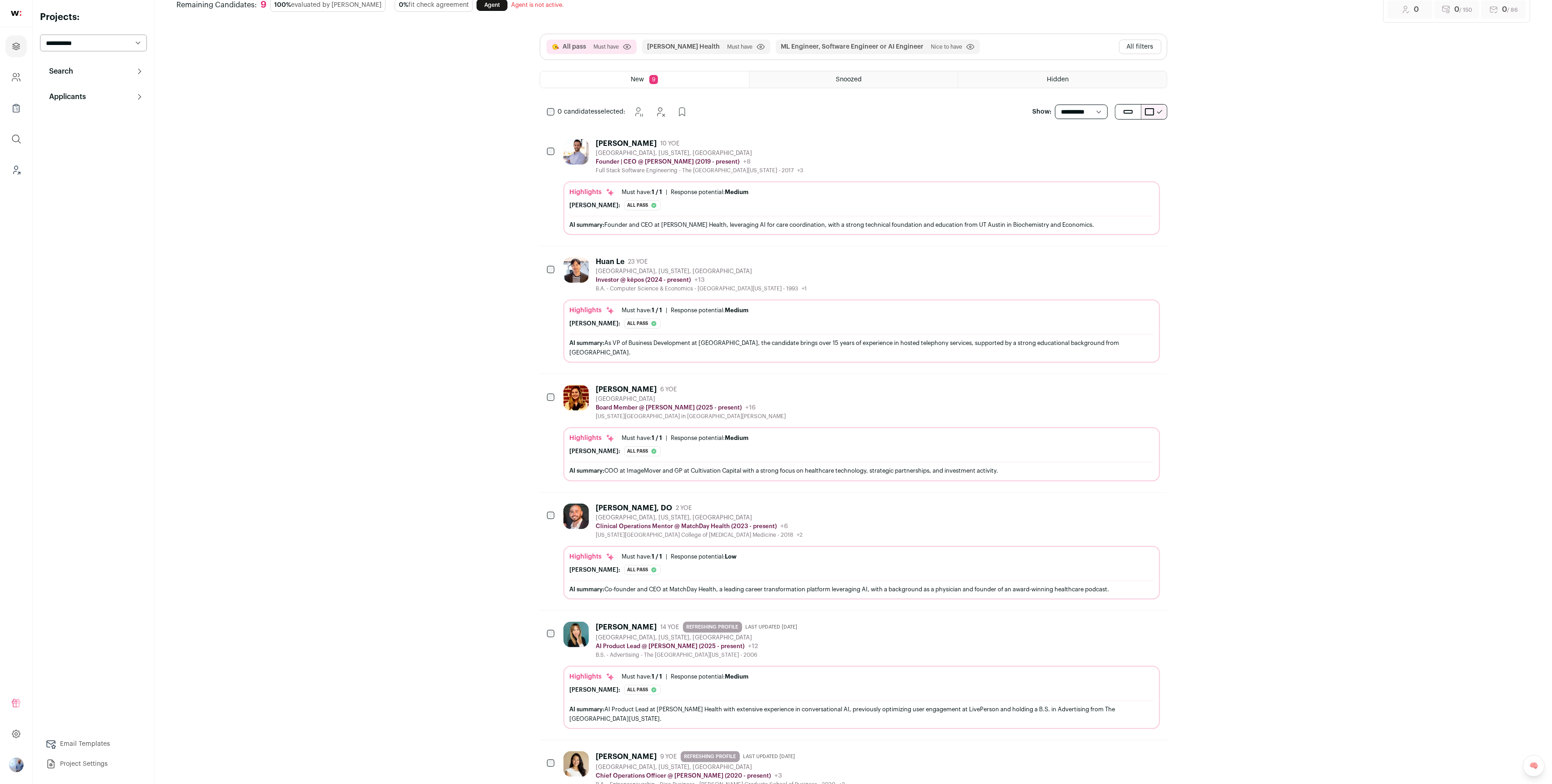
click at [1285, 132] on div "AI Engineer Remaining Candidates: 9 100% evaluated by Finch 0% fit check agreem…" at bounding box center [853, 602] width 1354 height 1240
click at [1154, 47] on button "All filters" at bounding box center [1141, 47] width 42 height 14
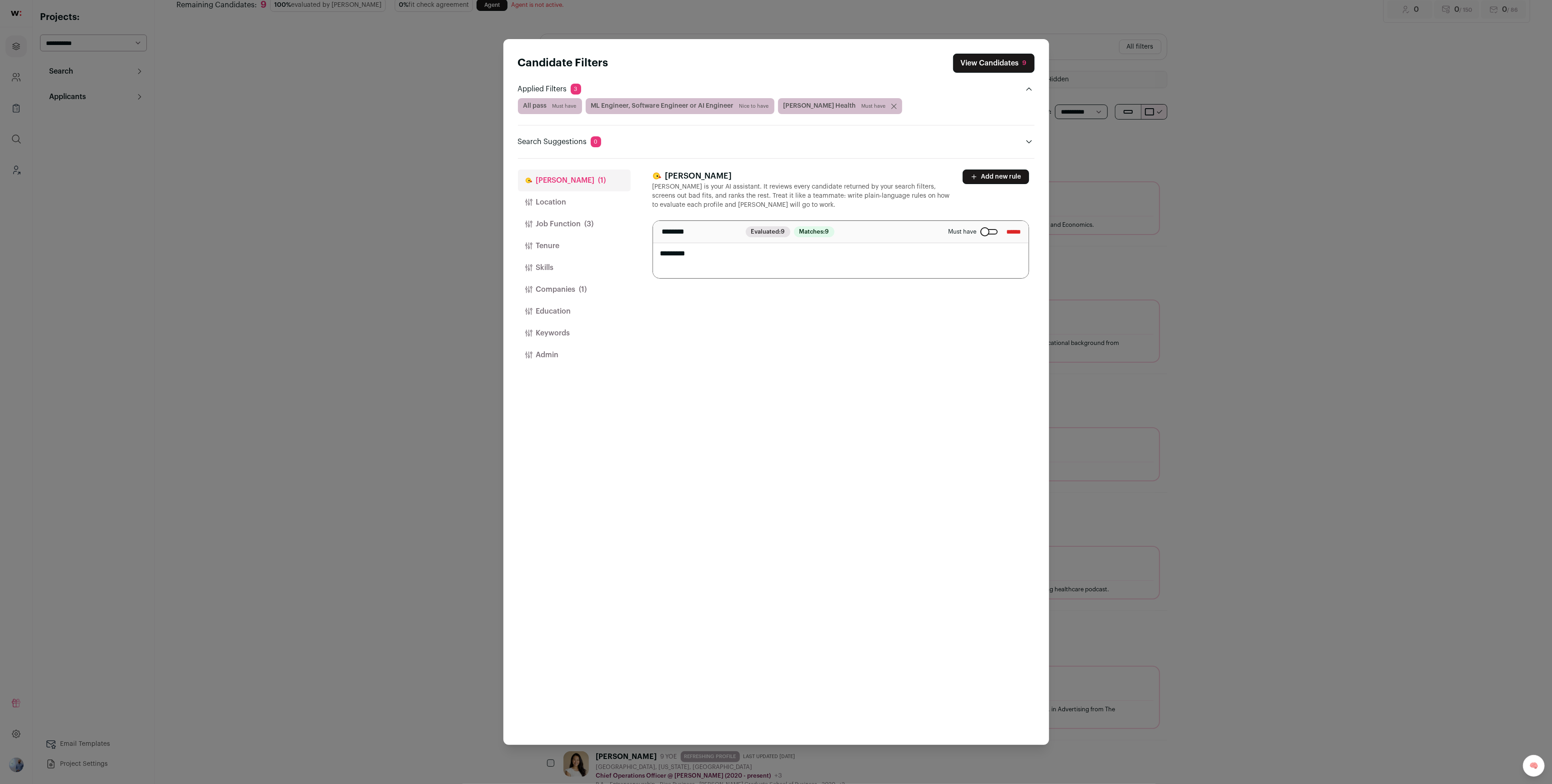
click at [550, 226] on button "Job Function (3)" at bounding box center [575, 224] width 113 height 22
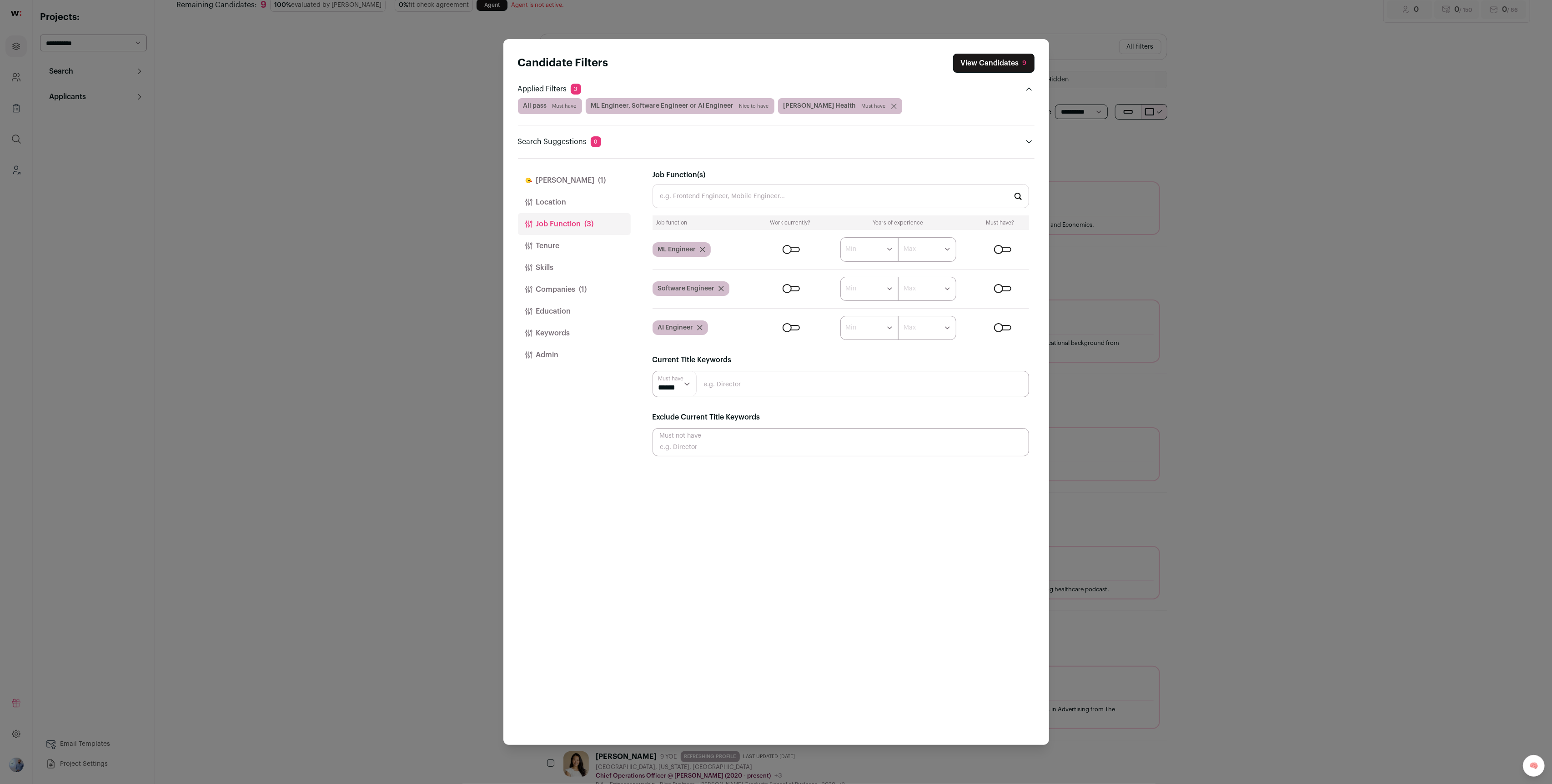
click at [454, 273] on div "Candidate Filters View Candidates 9 Applied Filters 3 All pass Must have ML Eng…" at bounding box center [776, 392] width 1552 height 784
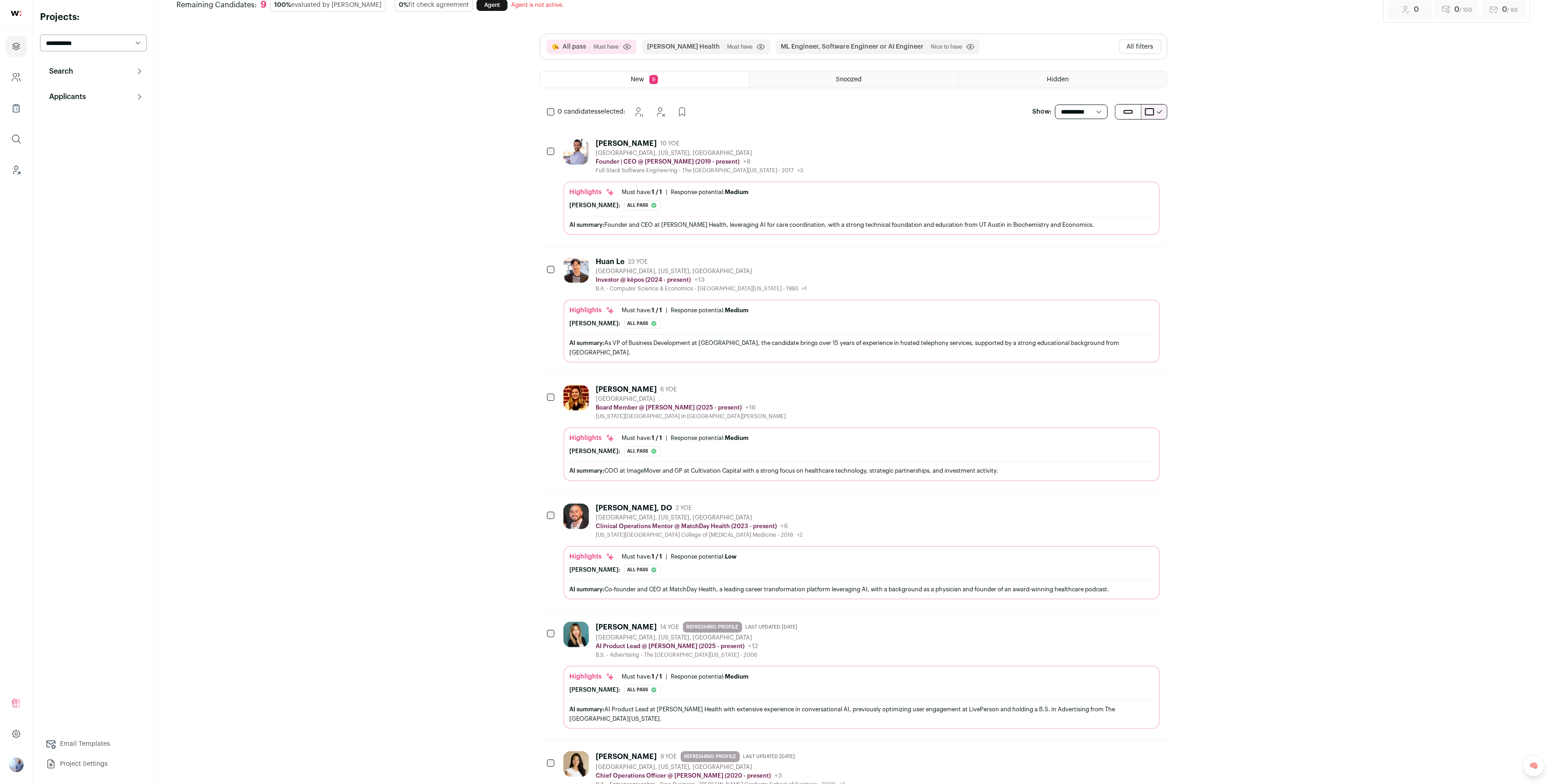
click at [772, 409] on div "Elise Miller Hoffman 6 YOE United States Board Member @ Lena (2025 - present) L…" at bounding box center [862, 432] width 597 height 96
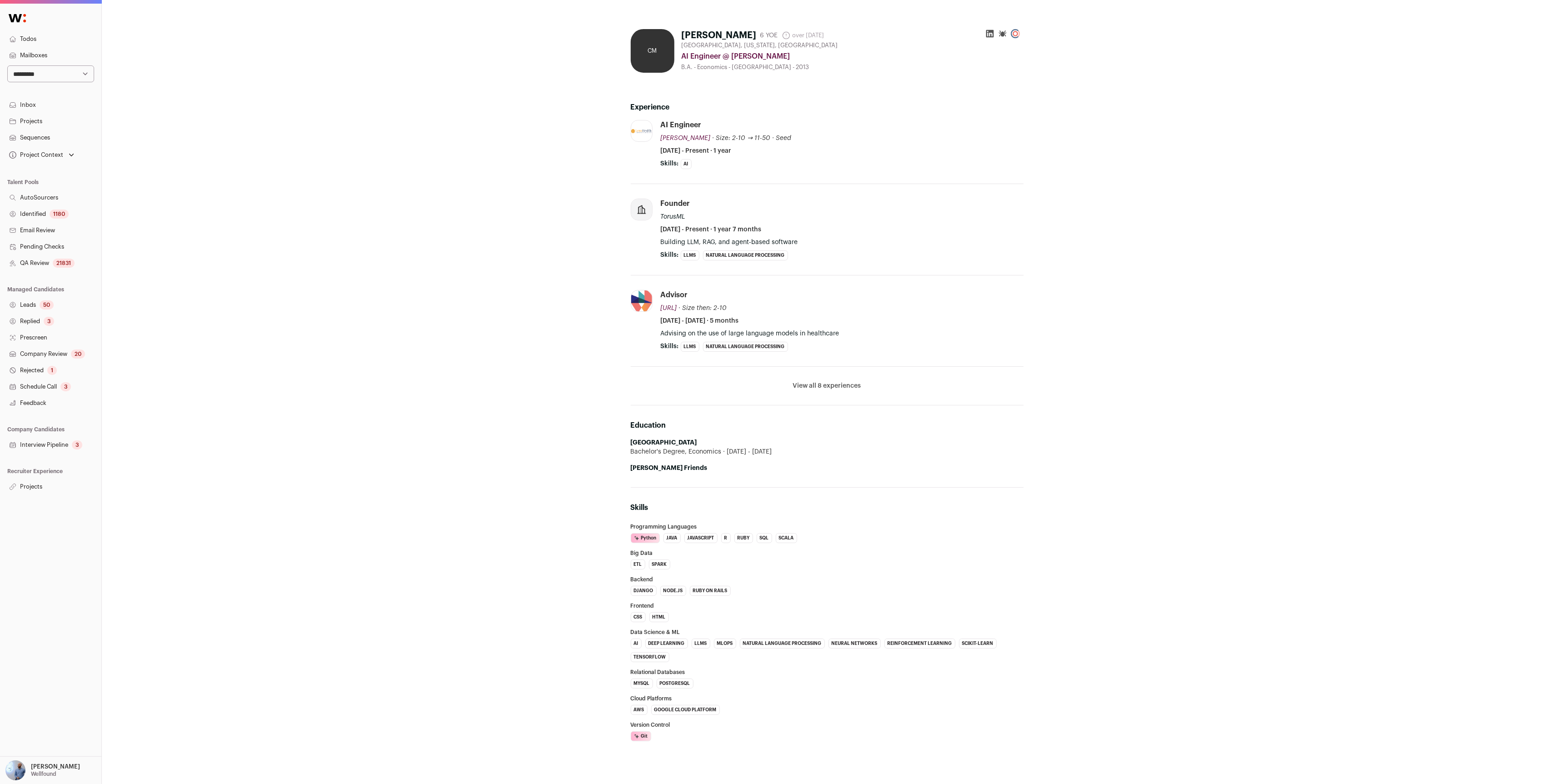
click at [620, 626] on div "CM Chris Marciniak 6 YOE over 1 year ago Admin only. The last time the profile …" at bounding box center [827, 410] width 545 height 778
